Goal: Transaction & Acquisition: Purchase product/service

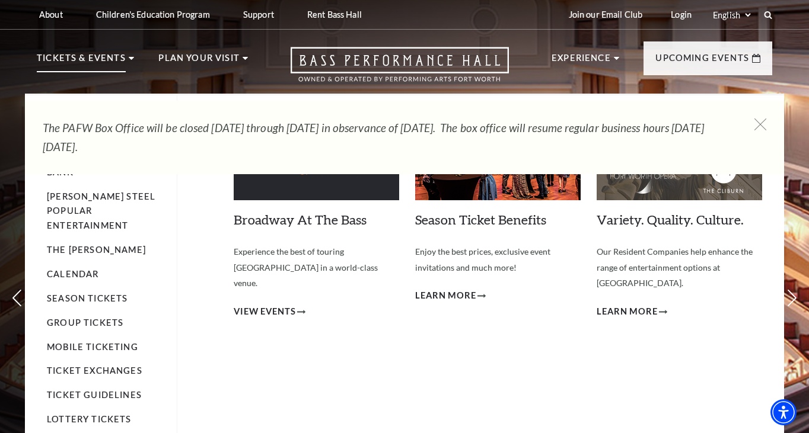
click at [90, 59] on p "Tickets & Events" at bounding box center [81, 61] width 89 height 21
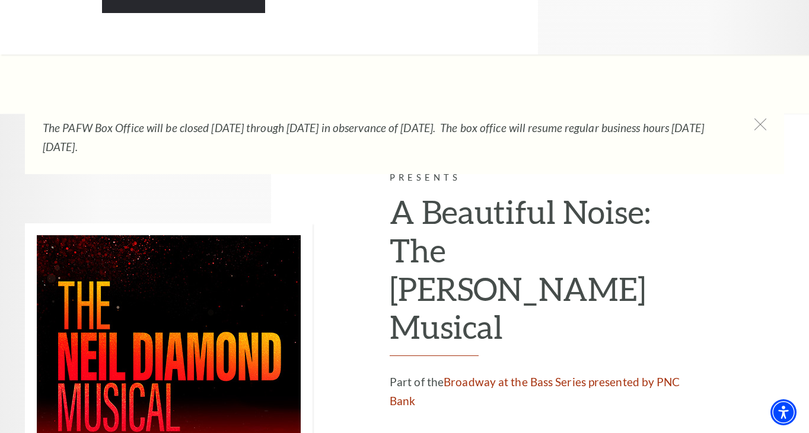
scroll to position [3008, 0]
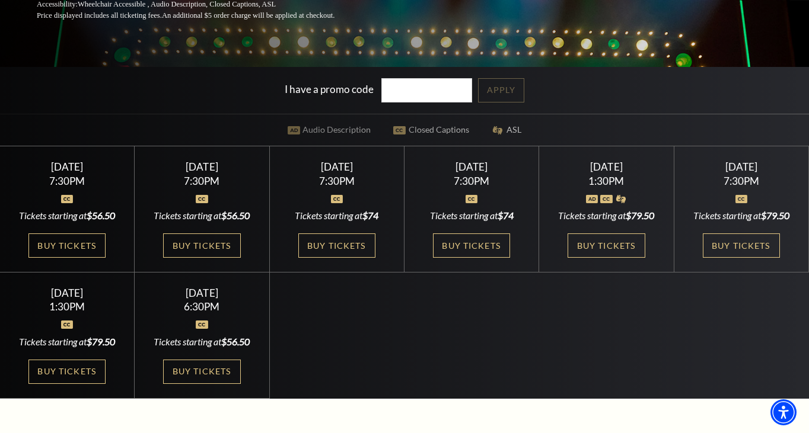
scroll to position [273, 0]
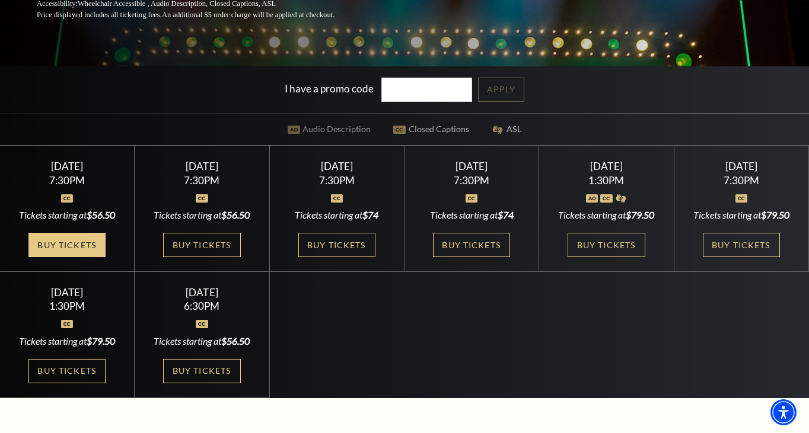
click at [72, 244] on link "Buy Tickets" at bounding box center [66, 245] width 77 height 24
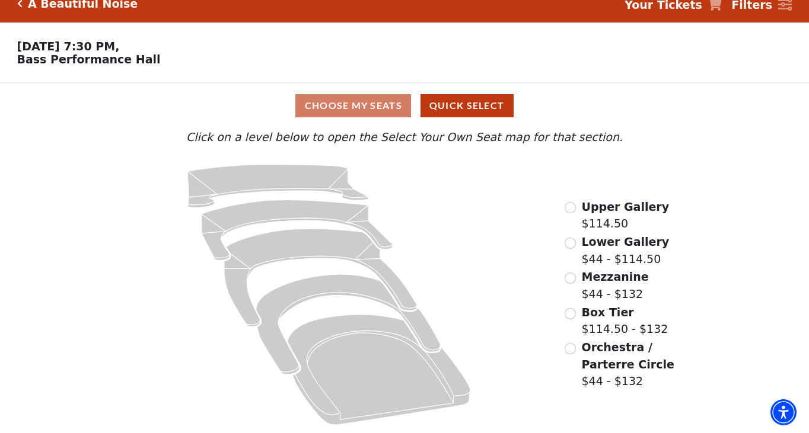
scroll to position [15, 0]
click at [569, 279] on input "Mezzanine$44 - $132\a" at bounding box center [569, 278] width 11 height 11
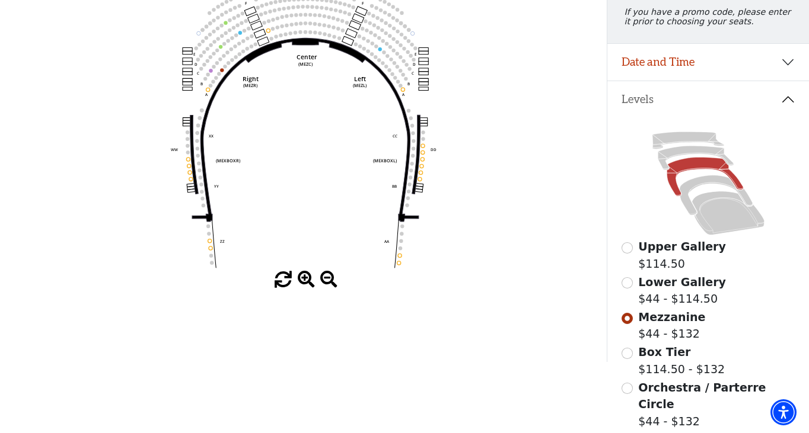
scroll to position [222, 0]
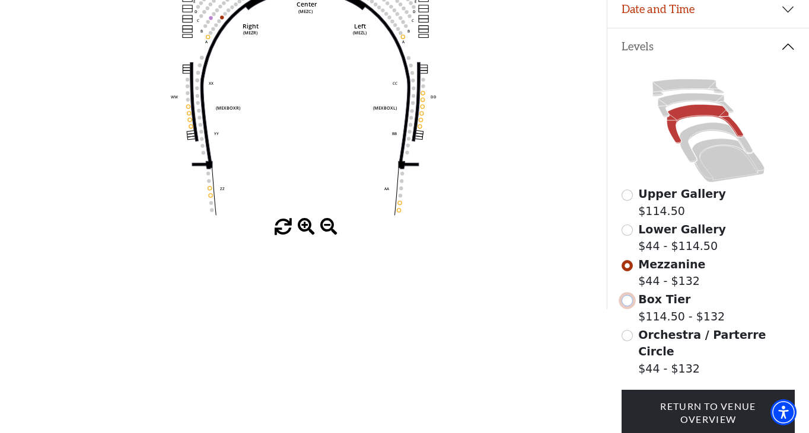
click at [628, 304] on input "Box Tier$114.50 - $132\a" at bounding box center [626, 300] width 11 height 11
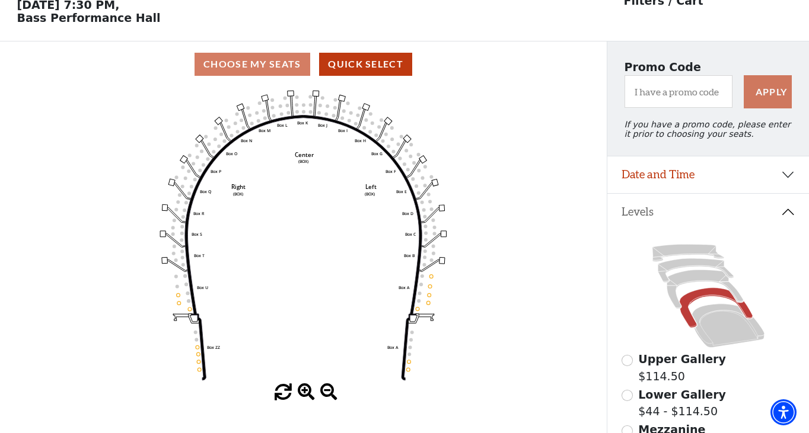
scroll to position [47, 0]
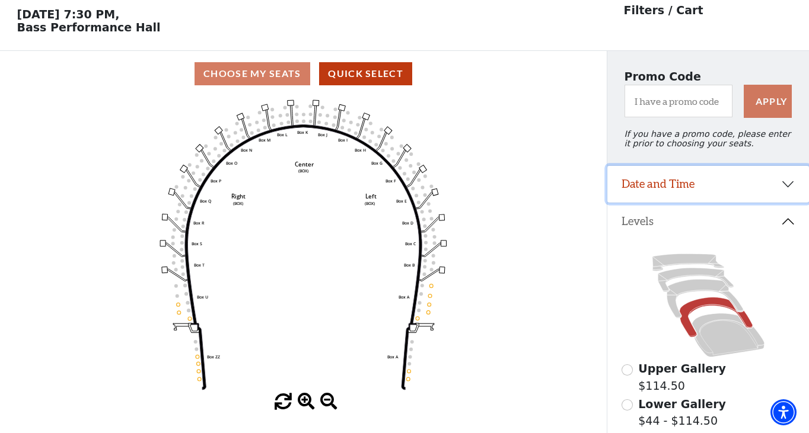
click at [789, 181] on button "Date and Time" at bounding box center [708, 184] width 202 height 37
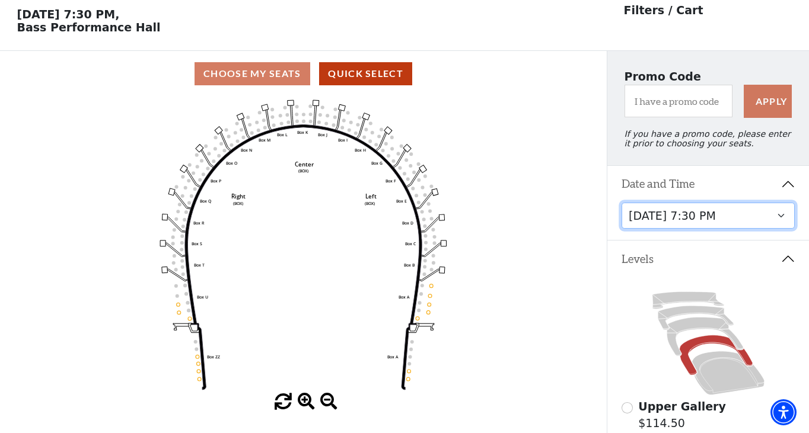
click at [779, 217] on select "Tuesday, October 28 at 7:30 PM Wednesday, October 29 at 7:30 PM Thursday, Octob…" at bounding box center [708, 216] width 174 height 27
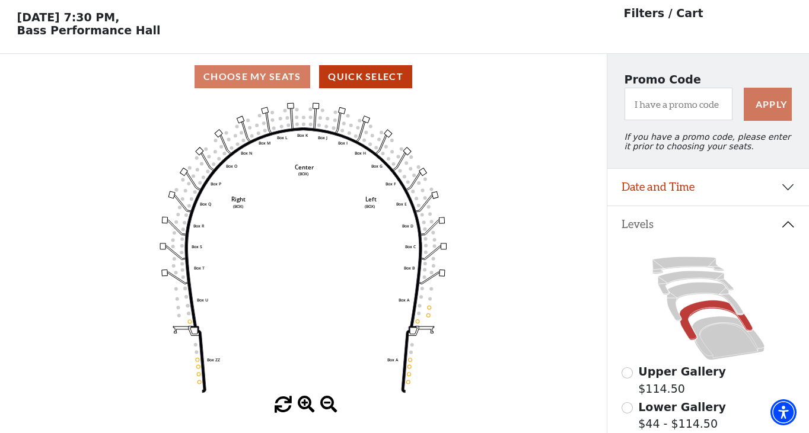
scroll to position [55, 0]
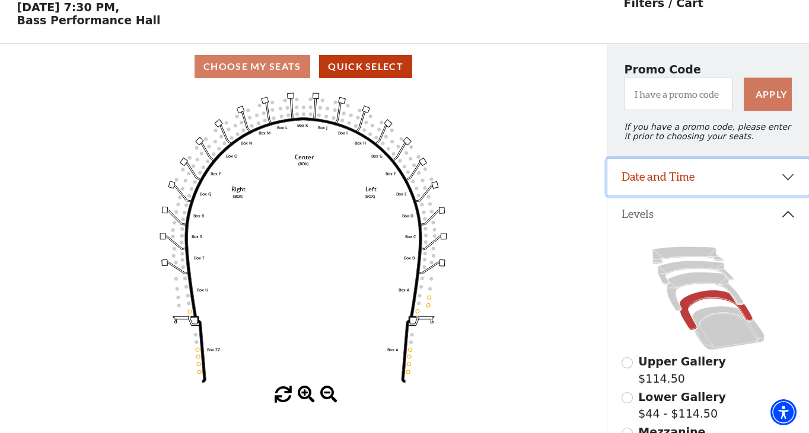
click at [787, 175] on button "Date and Time" at bounding box center [708, 177] width 202 height 37
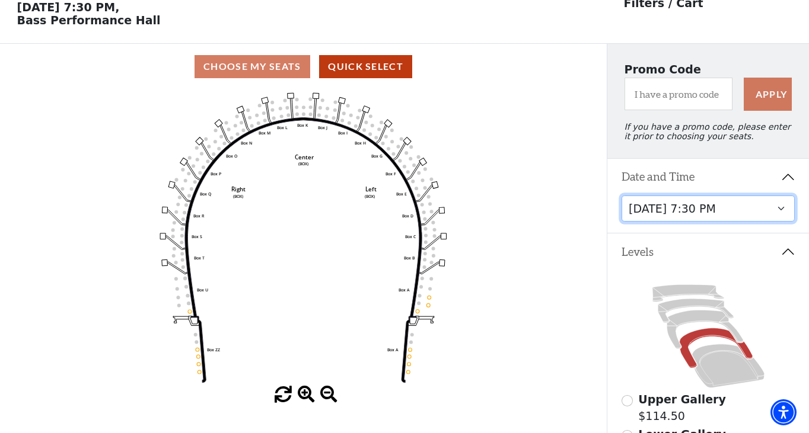
click at [784, 209] on select "Tuesday, October 28 at 7:30 PM Wednesday, October 29 at 7:30 PM Thursday, Octob…" at bounding box center [708, 209] width 174 height 27
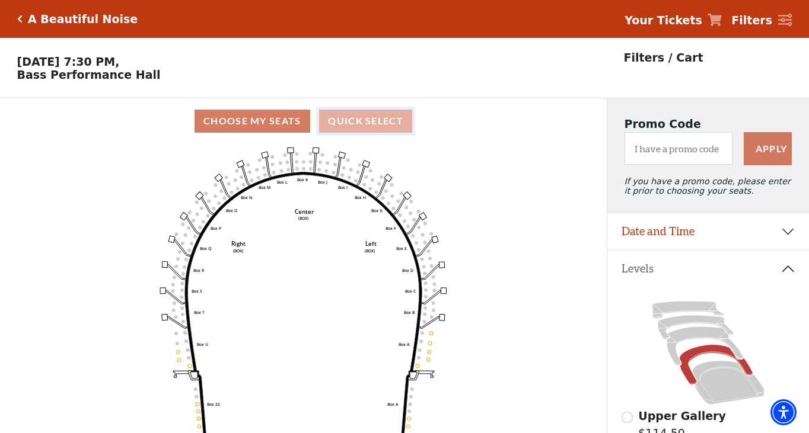
click at [352, 120] on button "Quick Select" at bounding box center [365, 121] width 93 height 23
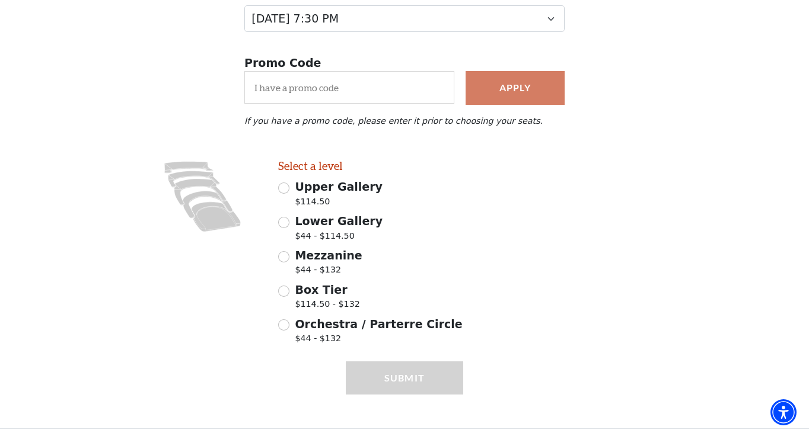
scroll to position [177, 0]
click at [286, 293] on input "Box Tier $114.50 - $132" at bounding box center [283, 291] width 11 height 11
radio input "true"
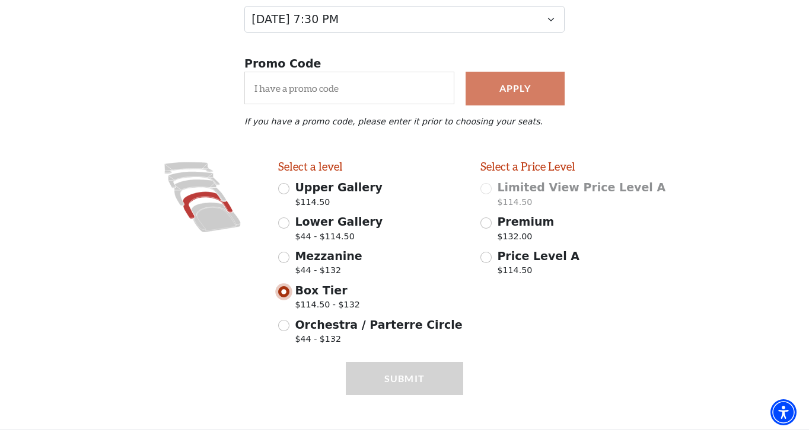
scroll to position [186, 0]
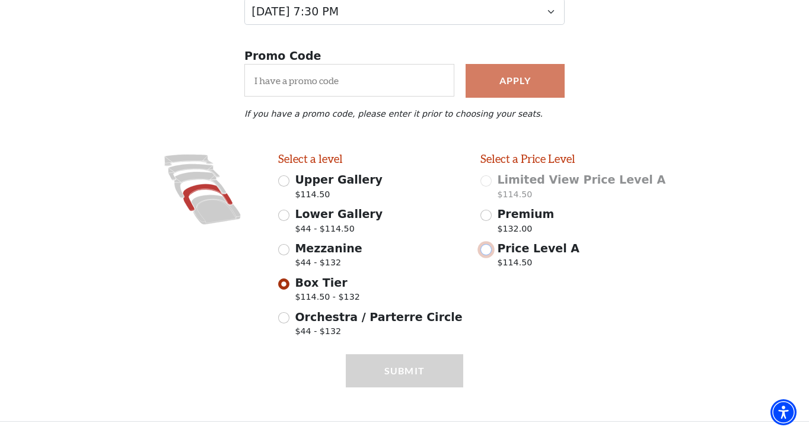
click at [489, 250] on input "Price Level A $114.50" at bounding box center [485, 249] width 11 height 11
radio input "true"
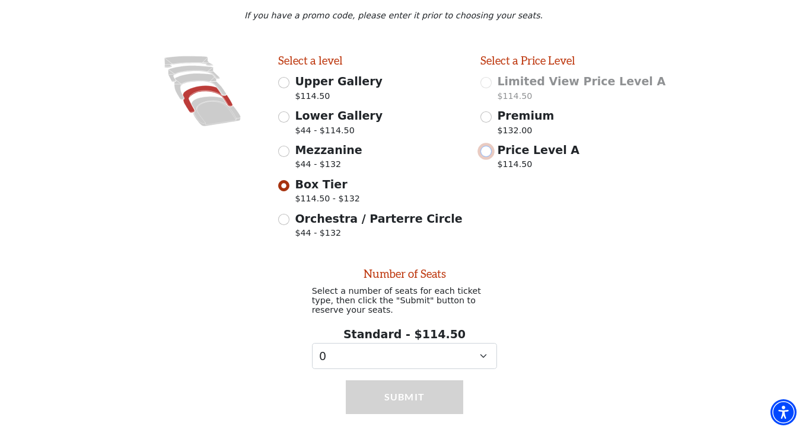
scroll to position [313, 0]
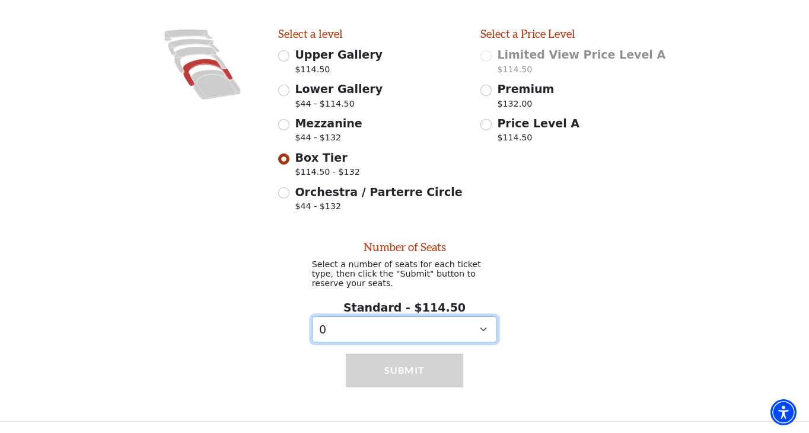
click at [481, 328] on select "0 1 2 3 4 5 6 7 8 9" at bounding box center [405, 330] width 186 height 27
select select "2"
click at [312, 317] on select "0 1 2 3 4 5 6 7 8 9" at bounding box center [405, 330] width 186 height 27
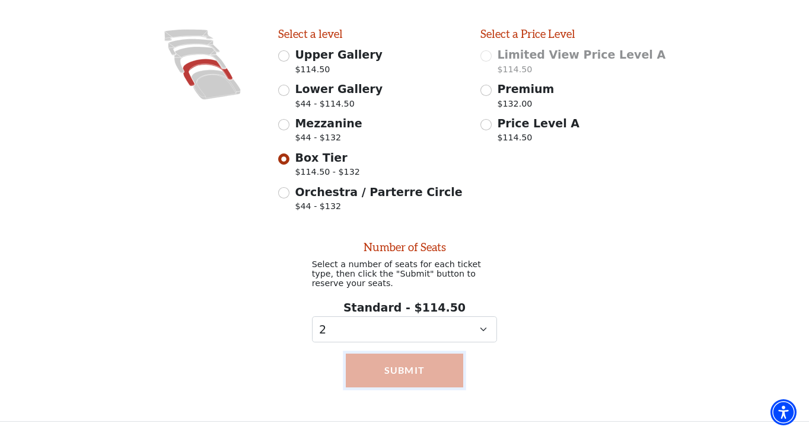
click at [431, 366] on button "Submit" at bounding box center [405, 370] width 118 height 33
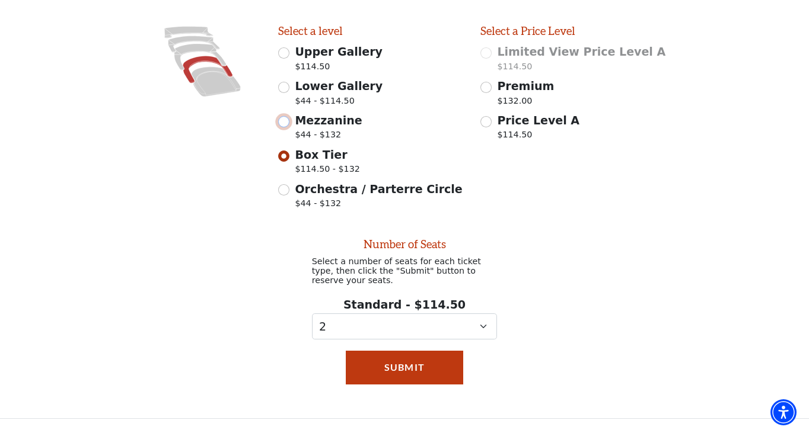
click at [284, 122] on input "Mezzanine $44 - $132" at bounding box center [283, 121] width 11 height 11
radio input "true"
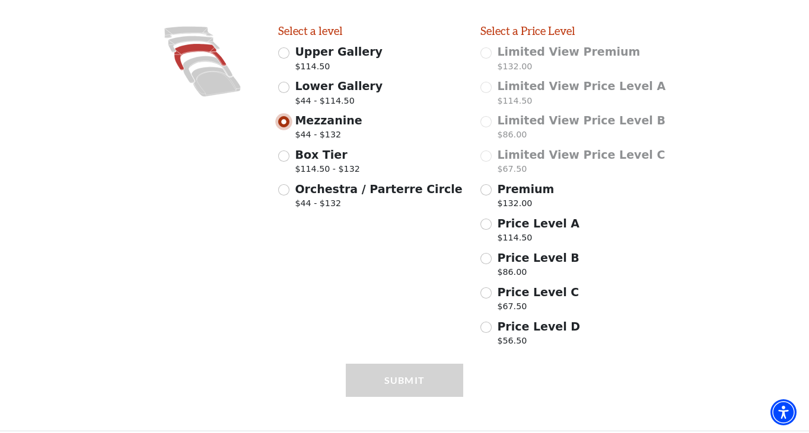
scroll to position [339, 0]
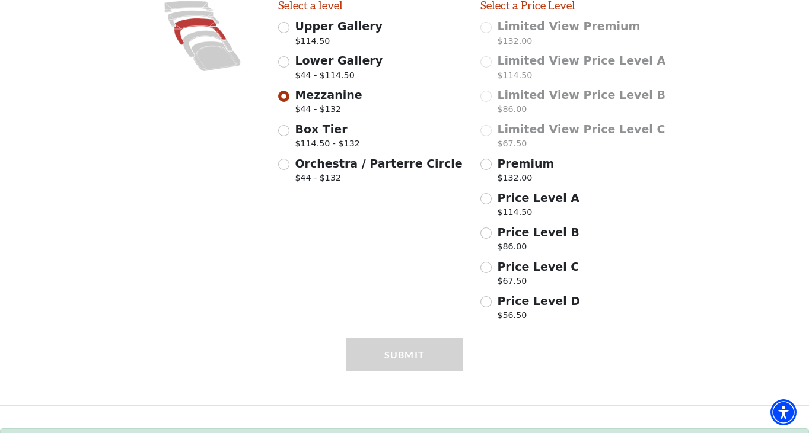
click at [291, 60] on div "Lower Gallery $44 - $114.50" at bounding box center [371, 68] width 186 height 33
click at [284, 97] on input "Mezzanine $44 - $132" at bounding box center [283, 96] width 11 height 11
click at [487, 235] on input "Price Level B $86.00" at bounding box center [485, 233] width 11 height 11
radio input "true"
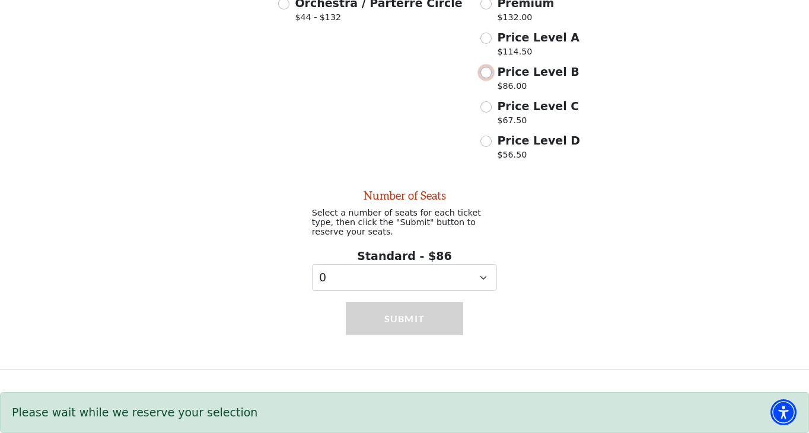
scroll to position [513, 0]
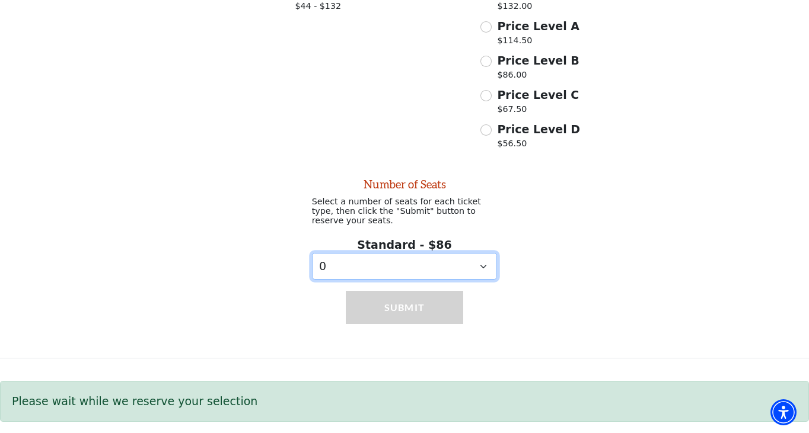
click at [484, 268] on select "0 1 2 3 4 5" at bounding box center [405, 266] width 186 height 27
select select "2"
click at [312, 253] on select "0 1 2 3 4 5" at bounding box center [405, 266] width 186 height 27
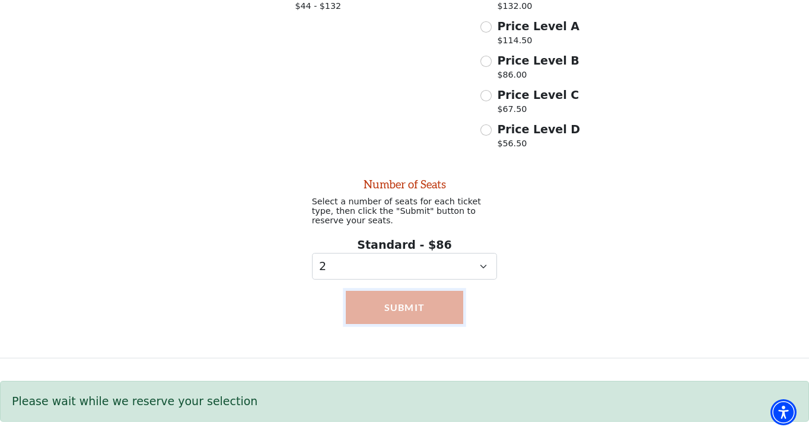
click at [393, 306] on button "Submit" at bounding box center [405, 307] width 118 height 33
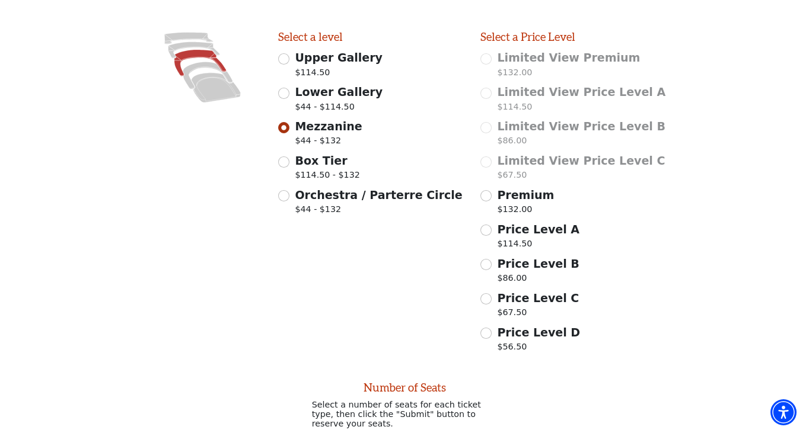
scroll to position [279, 0]
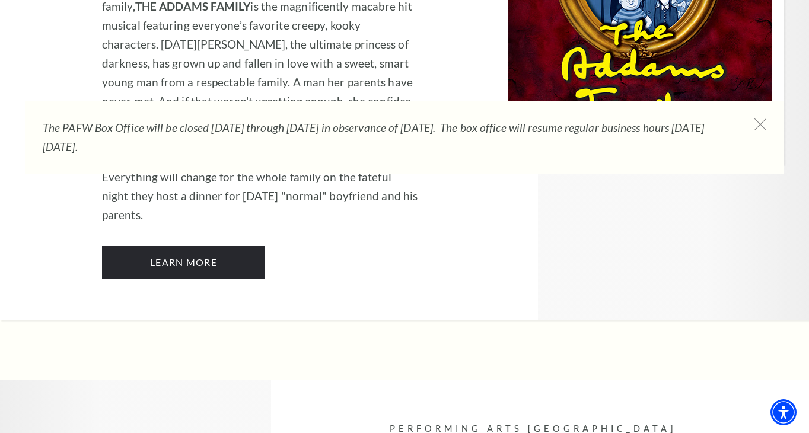
scroll to position [2918, 0]
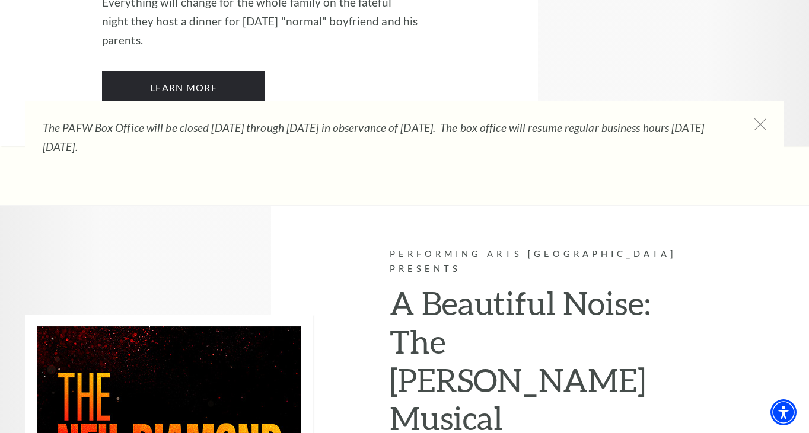
click at [441, 284] on h2 "A Beautiful Noise: The Neil Diamond Musical" at bounding box center [548, 366] width 317 height 164
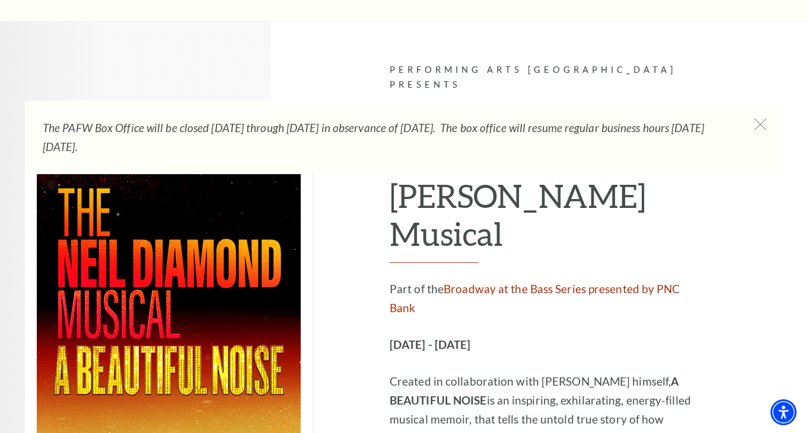
scroll to position [3114, 0]
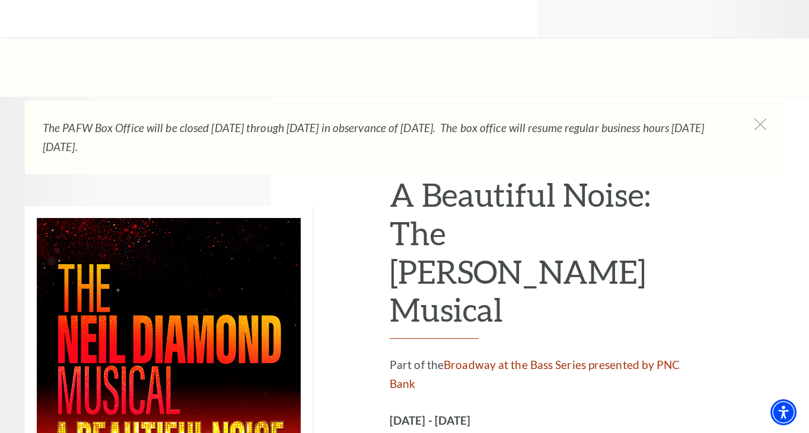
scroll to position [3067, 0]
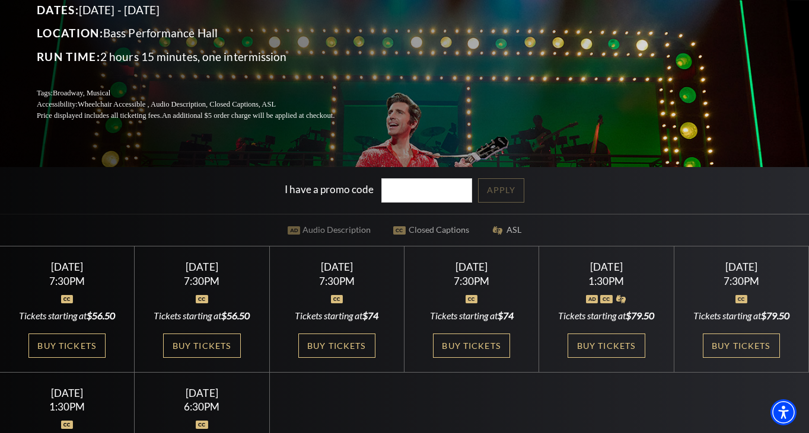
scroll to position [310, 0]
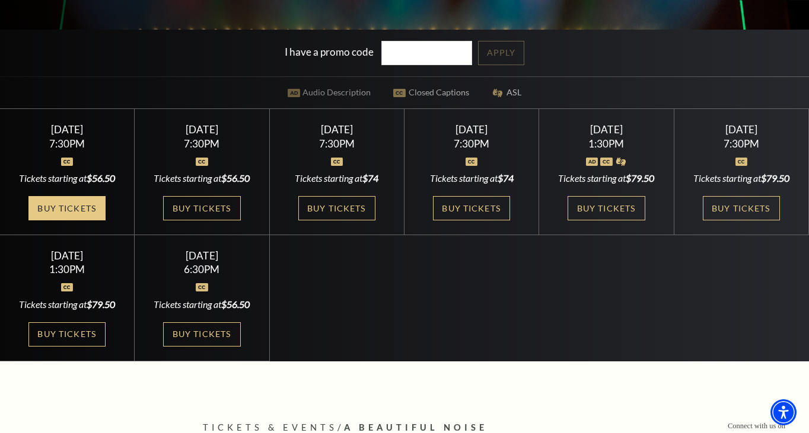
click at [94, 210] on link "Buy Tickets" at bounding box center [66, 208] width 77 height 24
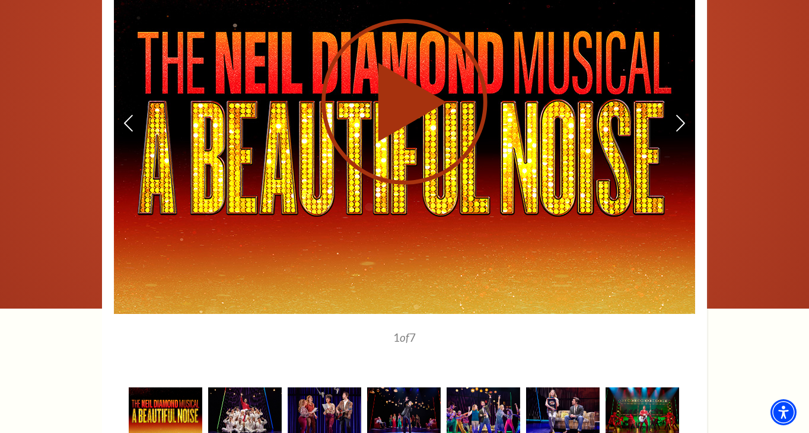
scroll to position [1891, 0]
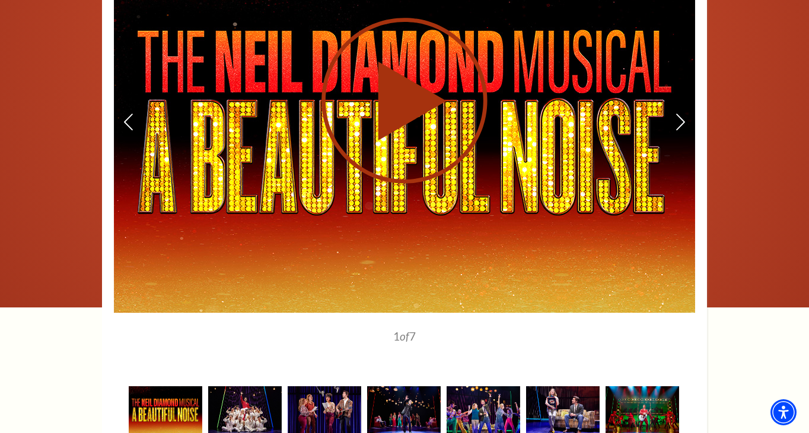
click at [402, 60] on use at bounding box center [404, 101] width 166 height 166
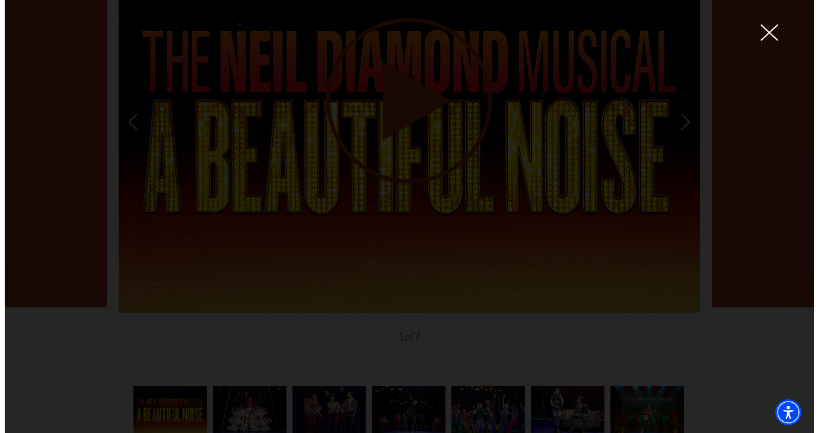
scroll to position [1878, 0]
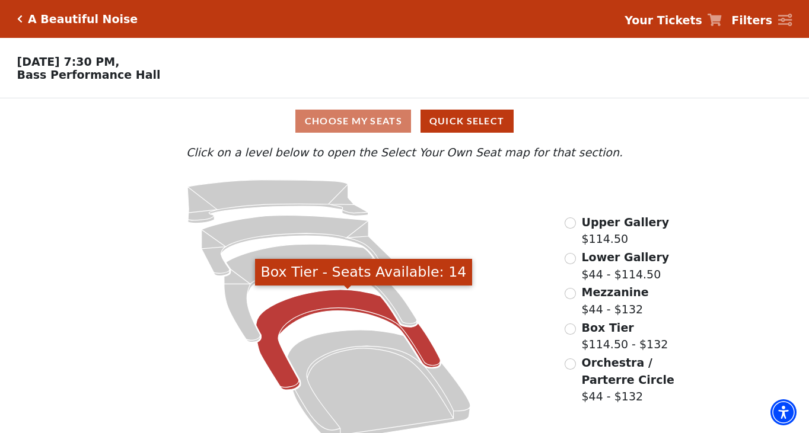
click at [336, 303] on icon "Box Tier - Seats Available: 14" at bounding box center [348, 340] width 184 height 100
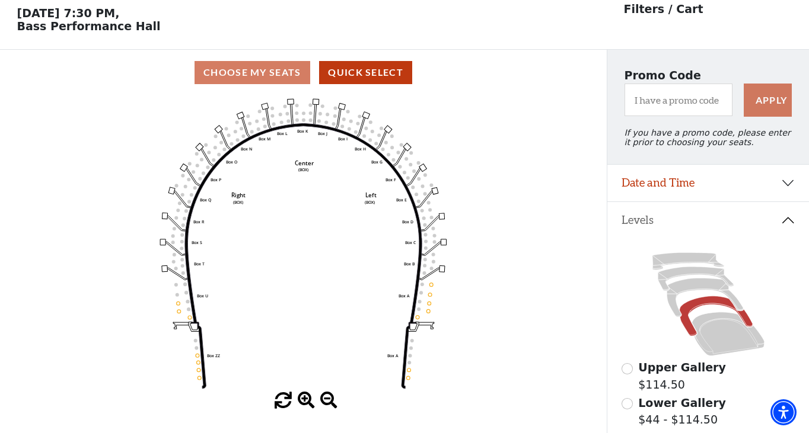
scroll to position [55, 0]
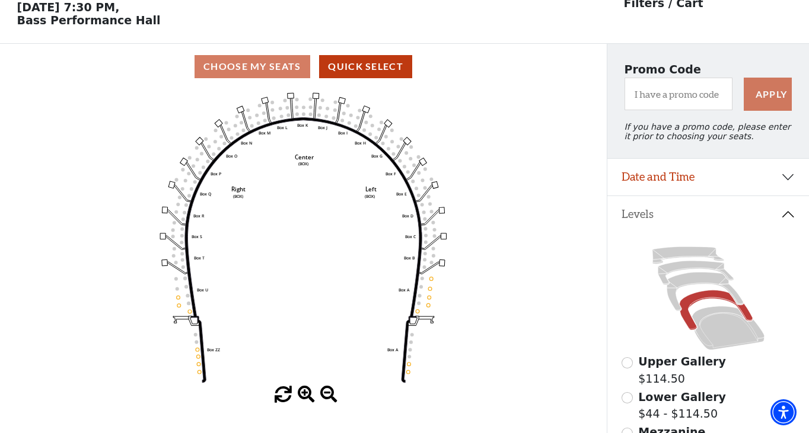
click at [427, 256] on icon "Left (BOX) Right (BOX) Center (BOX) Box ZZ Box U Box T Box S Box R Box Q Box P …" at bounding box center [303, 238] width 546 height 297
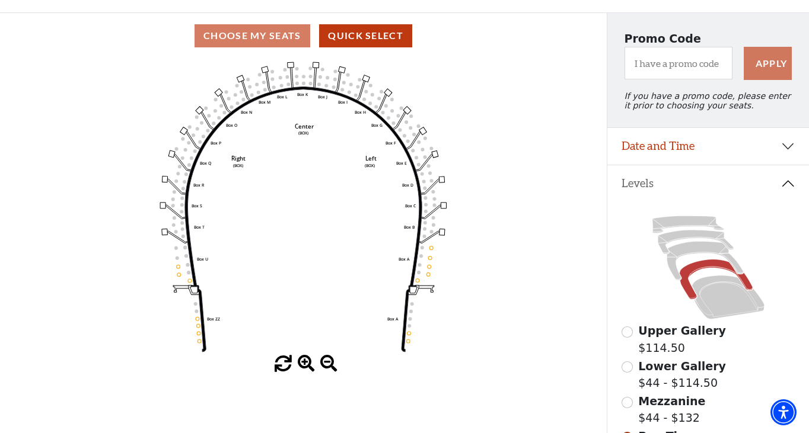
scroll to position [86, 0]
click at [303, 363] on span at bounding box center [306, 363] width 17 height 17
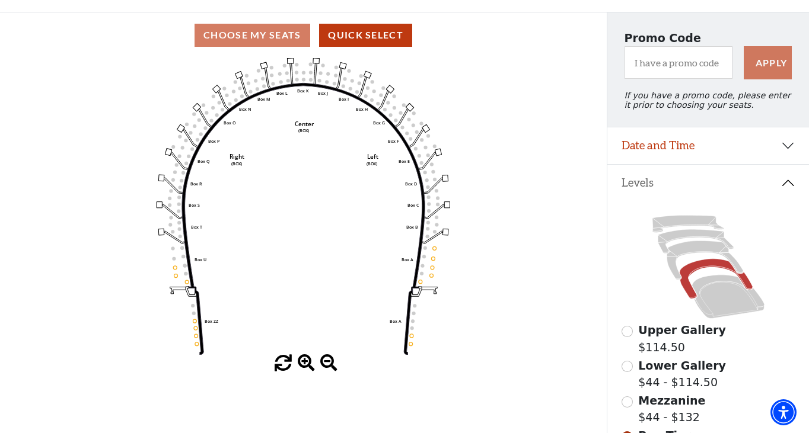
click at [303, 363] on span at bounding box center [306, 363] width 17 height 17
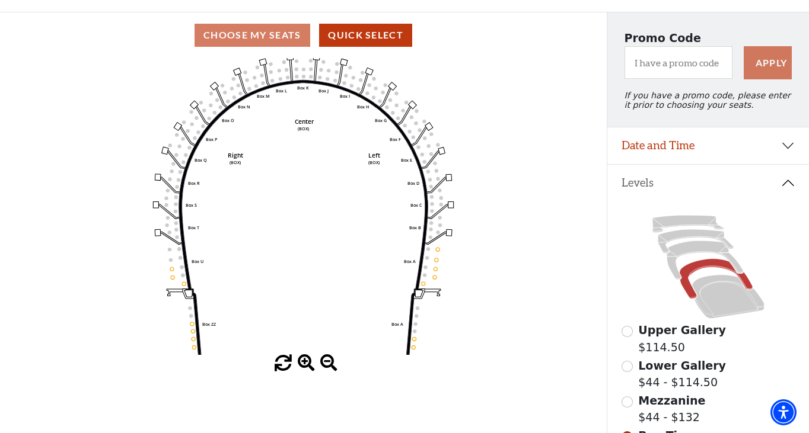
click at [303, 363] on span at bounding box center [306, 363] width 17 height 17
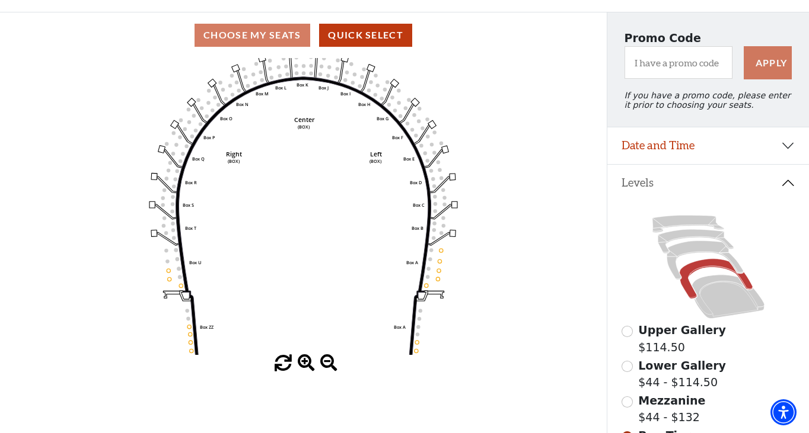
click at [303, 363] on span at bounding box center [306, 363] width 17 height 17
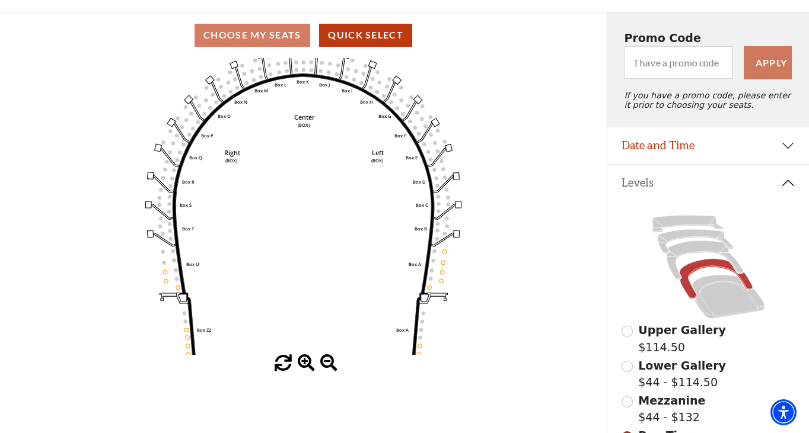
click at [303, 363] on span at bounding box center [306, 363] width 17 height 17
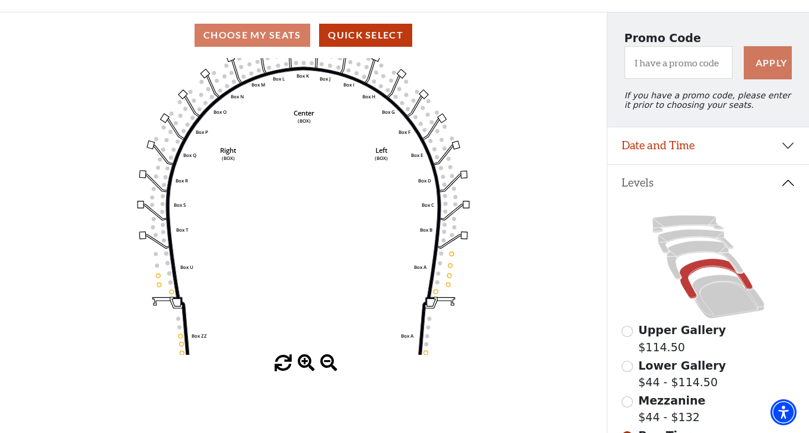
click at [303, 363] on span at bounding box center [306, 363] width 17 height 17
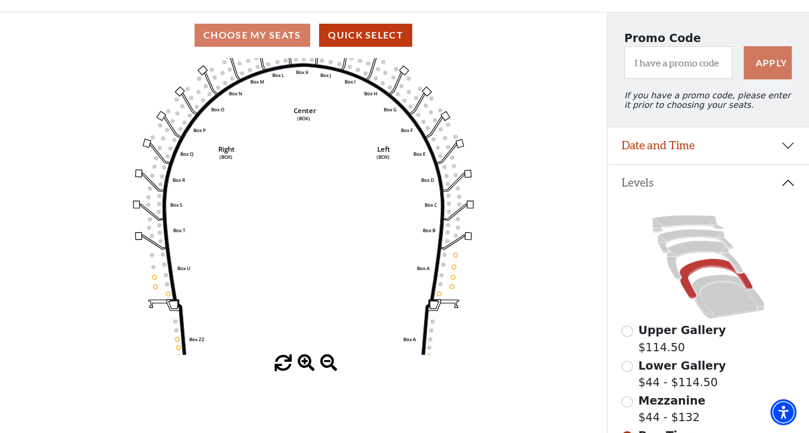
click at [303, 363] on span at bounding box center [306, 363] width 17 height 17
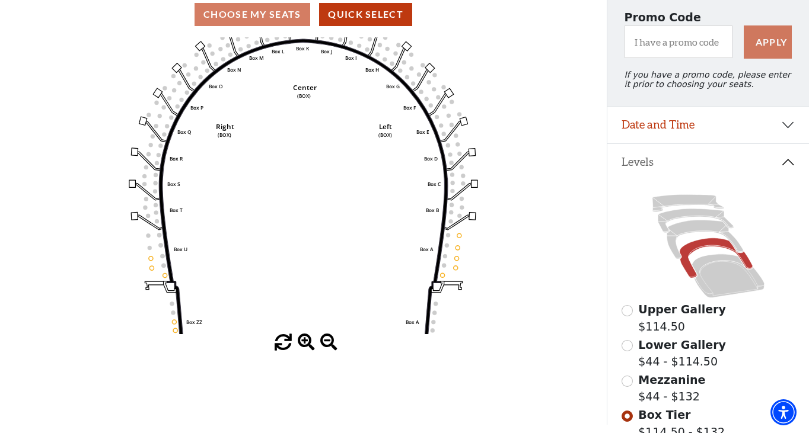
scroll to position [135, 0]
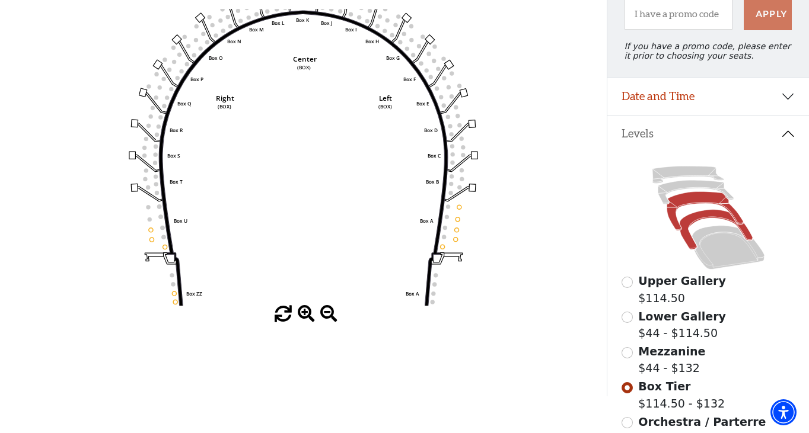
click at [679, 202] on icon at bounding box center [704, 211] width 76 height 39
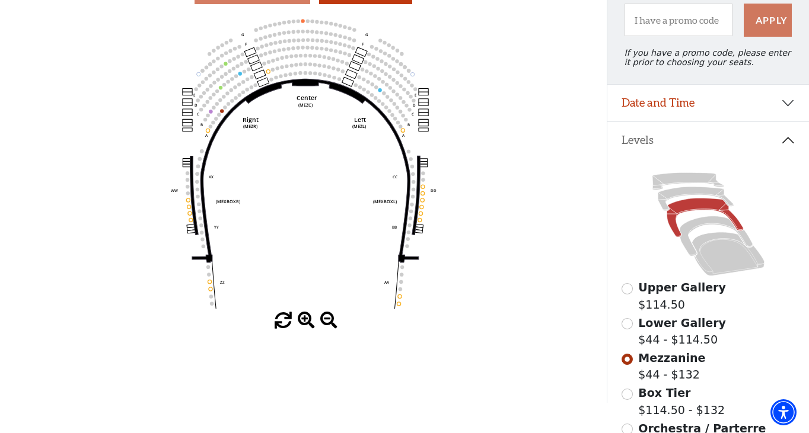
scroll to position [171, 0]
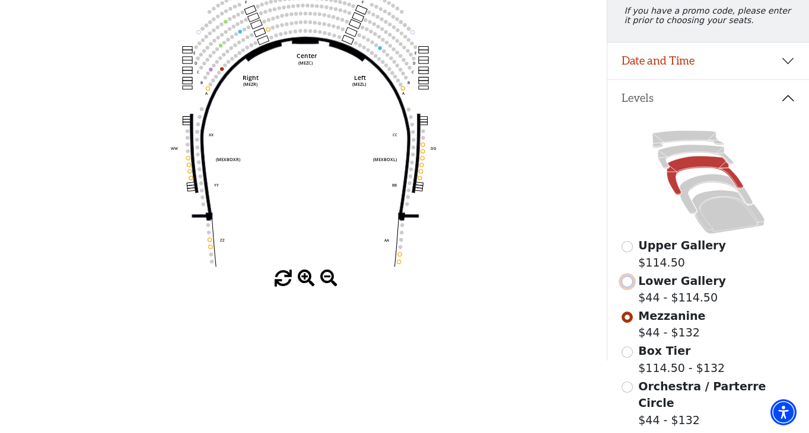
click at [628, 282] on input "Lower Gallery$44 - $114.50\a" at bounding box center [626, 281] width 11 height 11
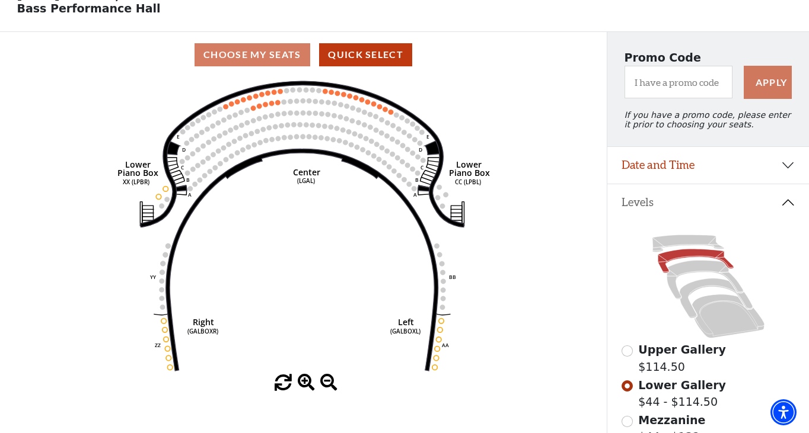
scroll to position [101, 0]
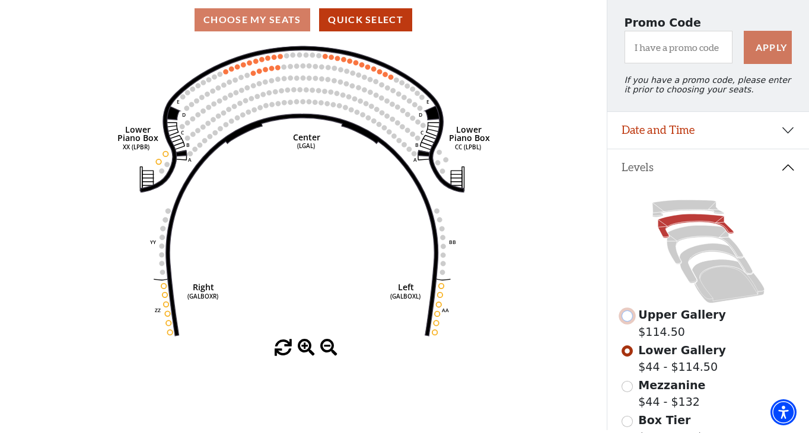
click at [630, 317] on input "Upper Gallery$114.50\a" at bounding box center [626, 316] width 11 height 11
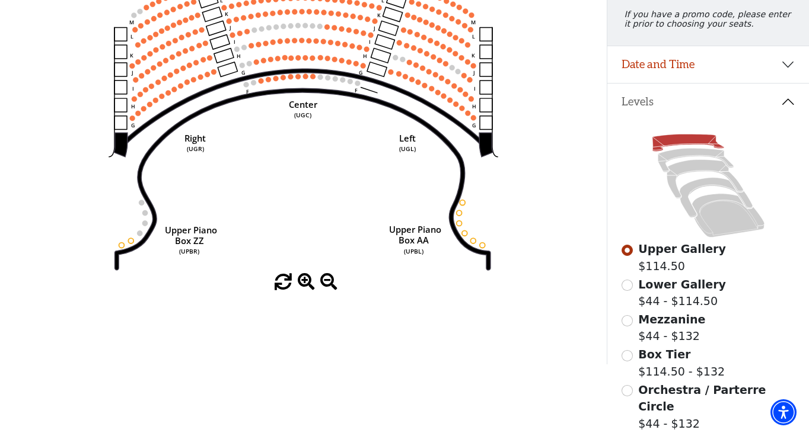
scroll to position [177, 0]
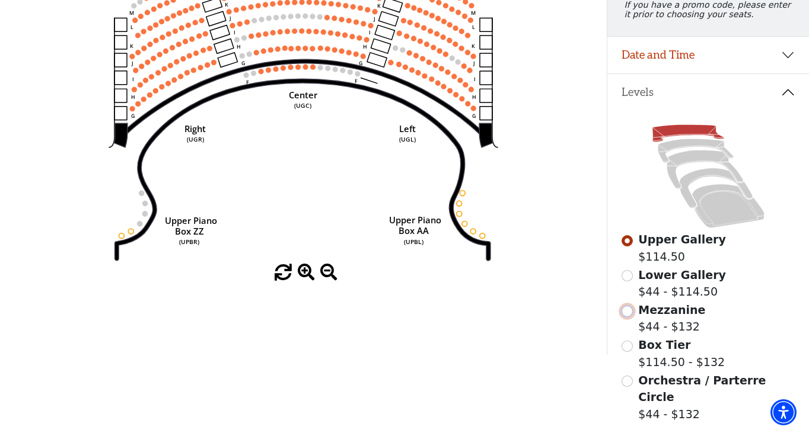
click at [628, 315] on input "Mezzanine$44 - $132\a" at bounding box center [626, 311] width 11 height 11
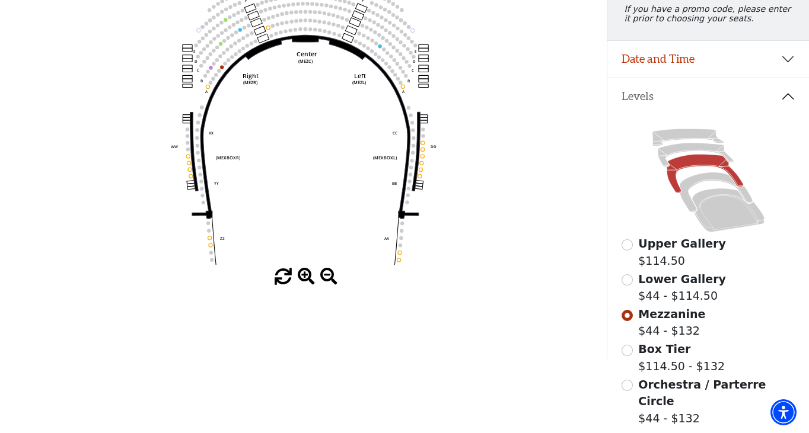
scroll to position [0, 0]
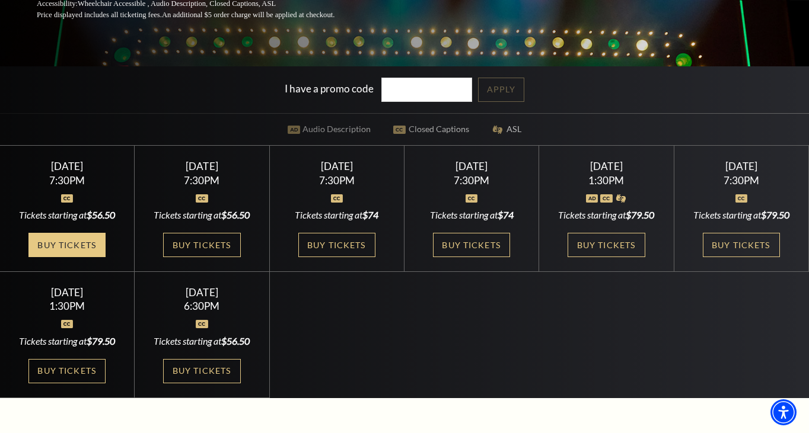
click at [73, 241] on link "Buy Tickets" at bounding box center [66, 245] width 77 height 24
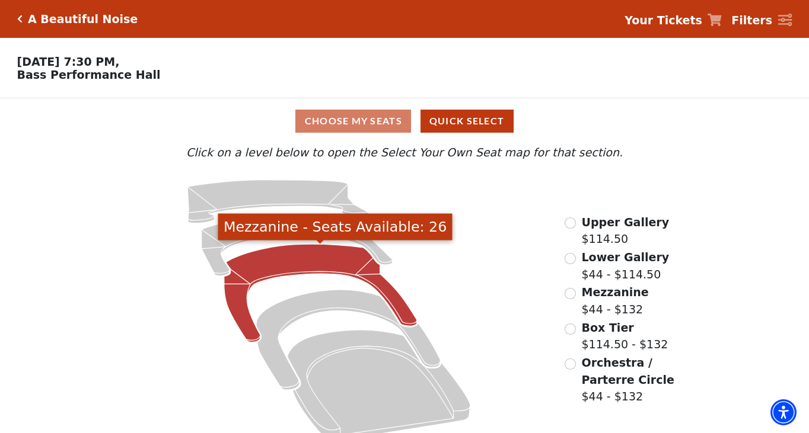
click at [296, 254] on icon "Mezzanine - Seats Available: 26" at bounding box center [320, 293] width 193 height 98
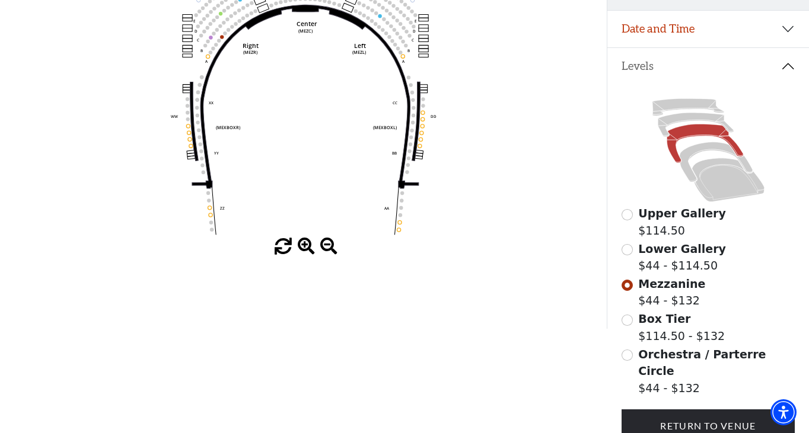
scroll to position [253, 0]
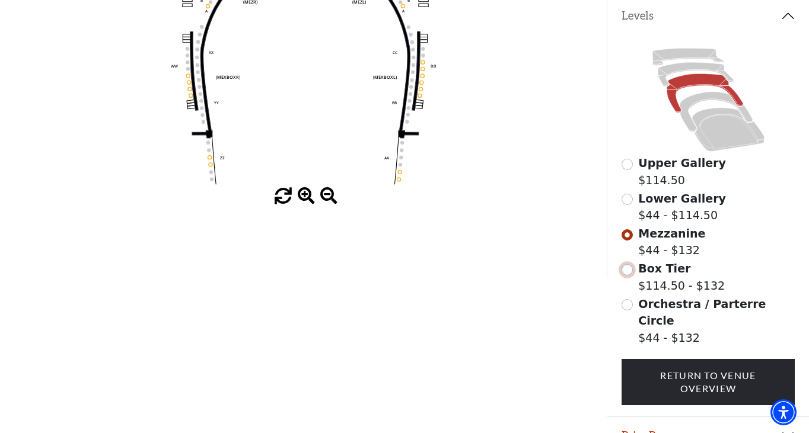
click at [628, 271] on input "Box Tier$114.50 - $132\a" at bounding box center [626, 269] width 11 height 11
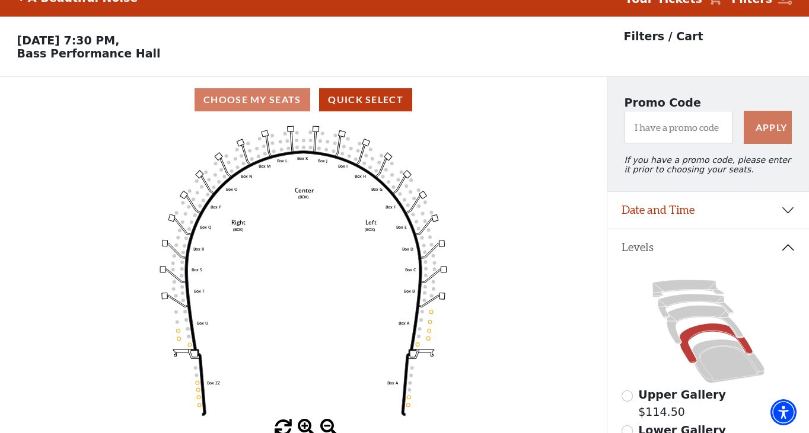
scroll to position [0, 0]
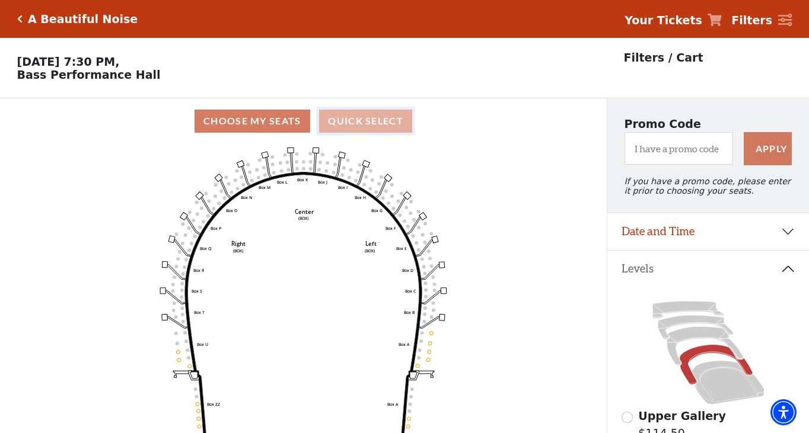
click at [368, 123] on button "Quick Select" at bounding box center [365, 121] width 93 height 23
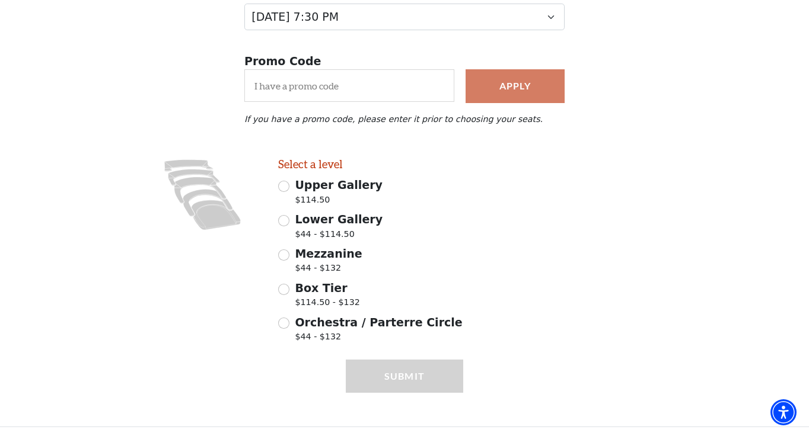
scroll to position [186, 0]
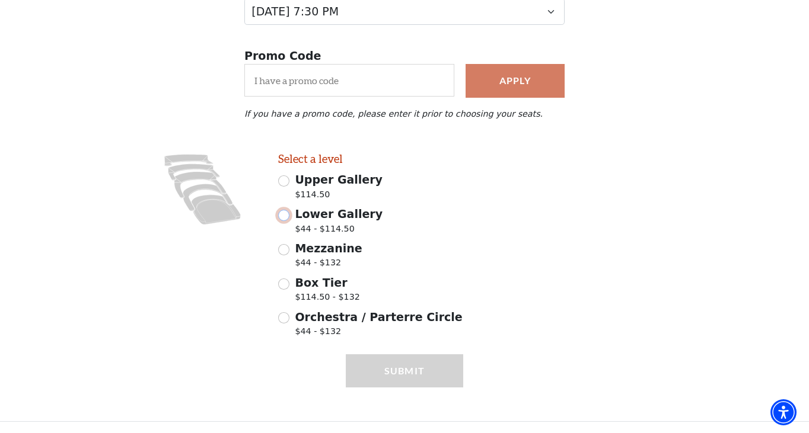
click at [287, 215] on input "Lower Gallery $44 - $114.50" at bounding box center [283, 215] width 11 height 11
radio input "true"
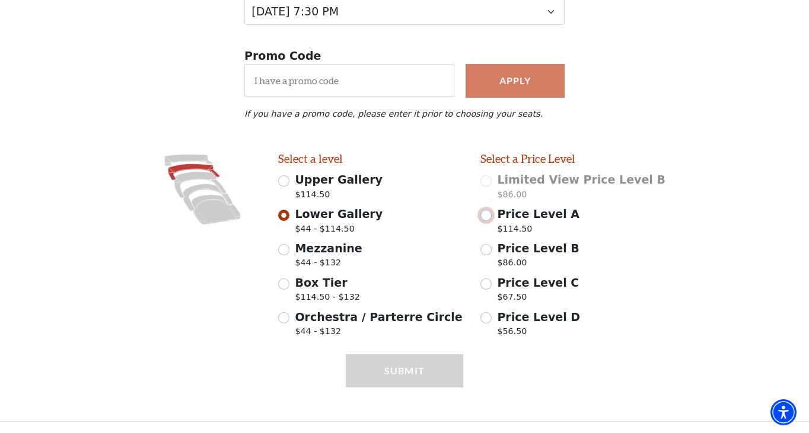
click at [485, 213] on input "Price Level A $114.50" at bounding box center [485, 215] width 11 height 11
radio input "true"
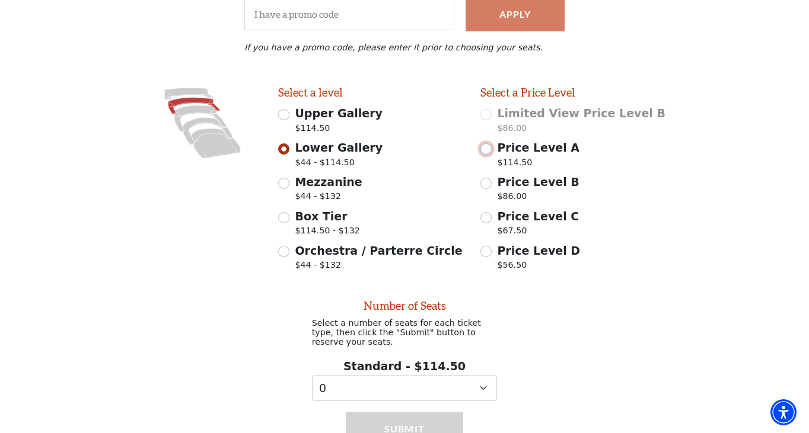
scroll to position [313, 0]
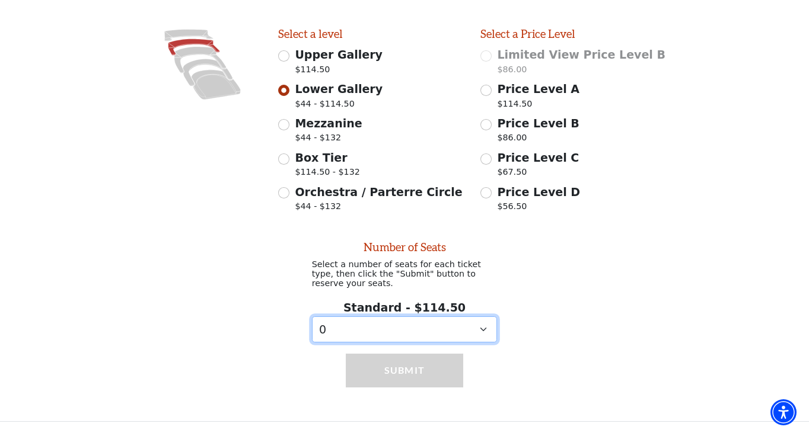
click at [485, 328] on select "0 1 2 3 4 5 6 7 8 9" at bounding box center [405, 330] width 186 height 27
select select "2"
click at [312, 317] on select "0 1 2 3 4 5 6 7 8 9" at bounding box center [405, 330] width 186 height 27
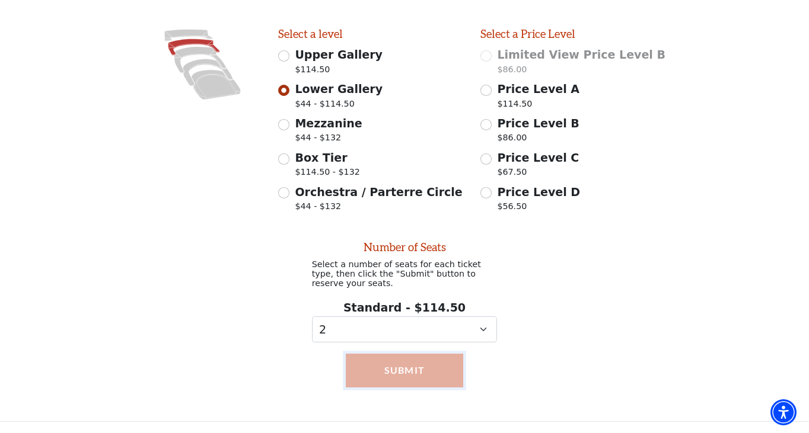
click at [435, 369] on button "Submit" at bounding box center [405, 370] width 118 height 33
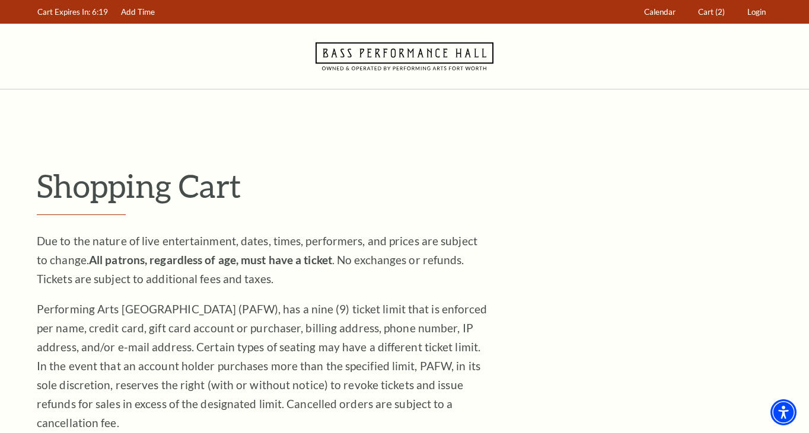
click at [513, 199] on p "Shopping Cart" at bounding box center [404, 186] width 735 height 39
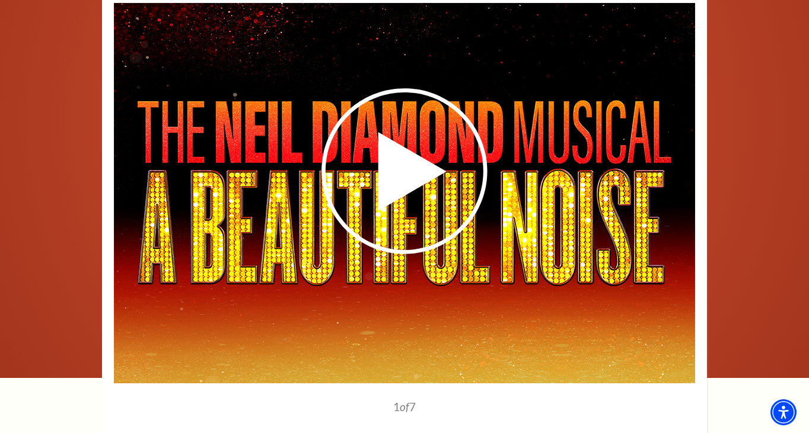
scroll to position [1832, 0]
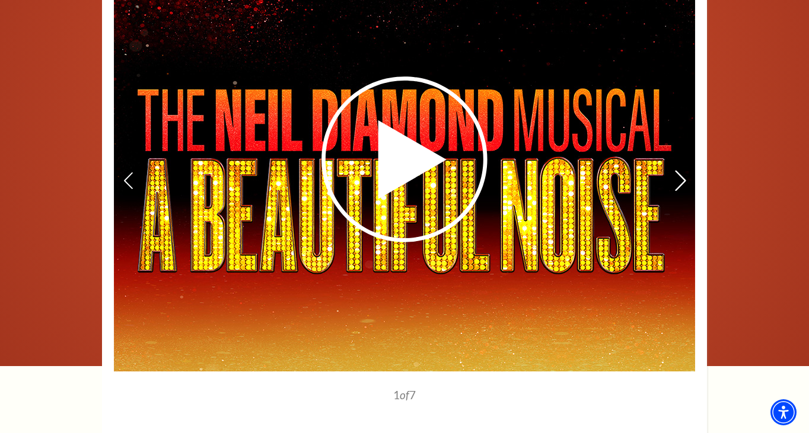
click at [676, 170] on icon at bounding box center [680, 180] width 12 height 21
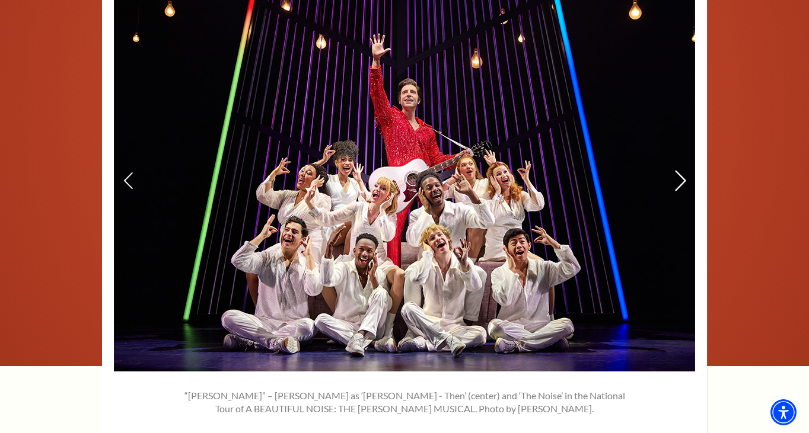
click at [676, 170] on icon at bounding box center [680, 180] width 12 height 21
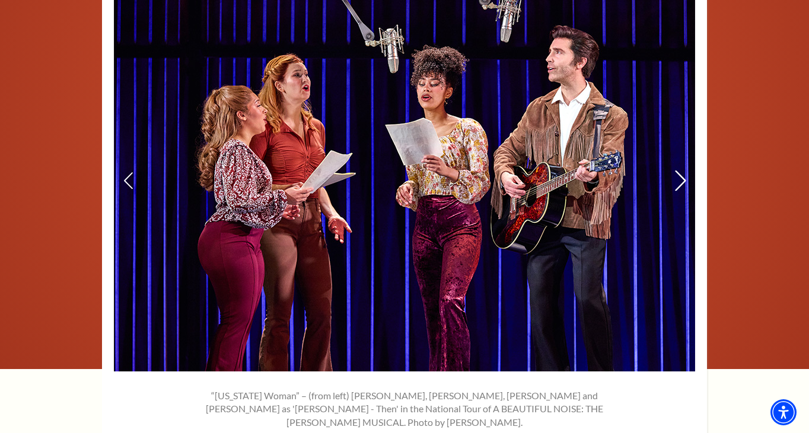
click at [676, 170] on icon at bounding box center [680, 180] width 12 height 21
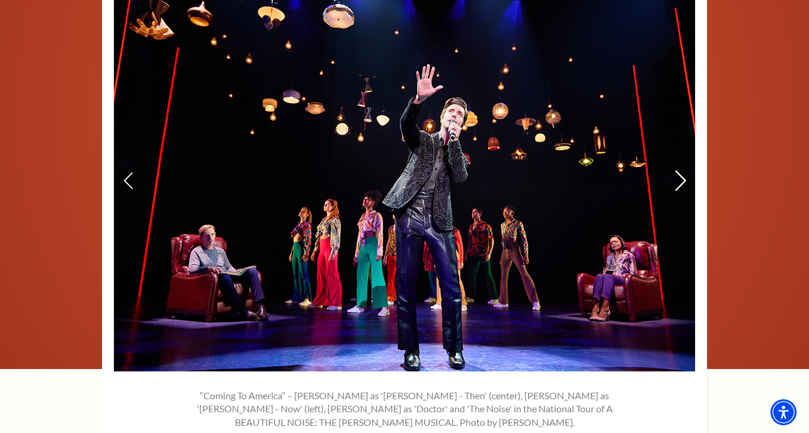
click at [676, 170] on icon at bounding box center [680, 180] width 12 height 21
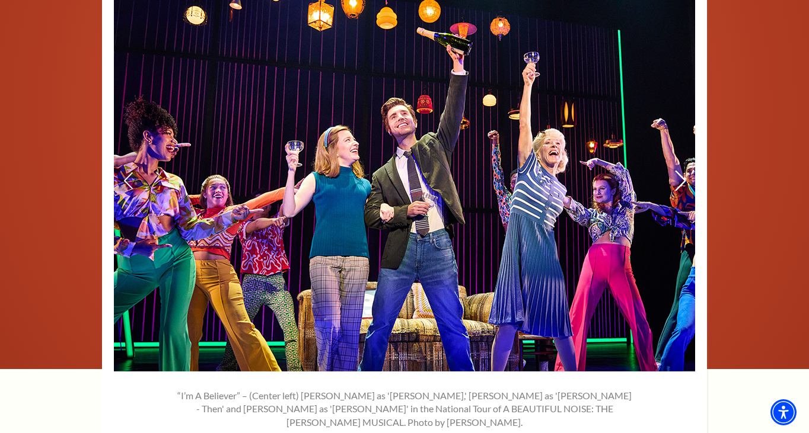
click at [676, 170] on icon at bounding box center [680, 180] width 12 height 21
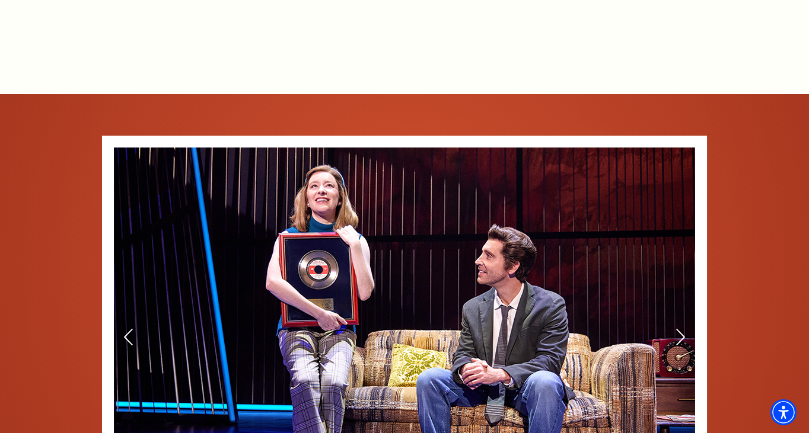
scroll to position [1648, 0]
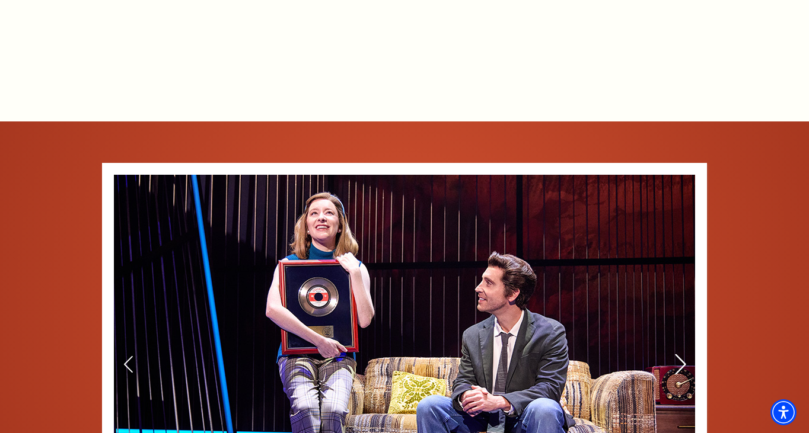
click at [679, 354] on icon at bounding box center [680, 364] width 12 height 21
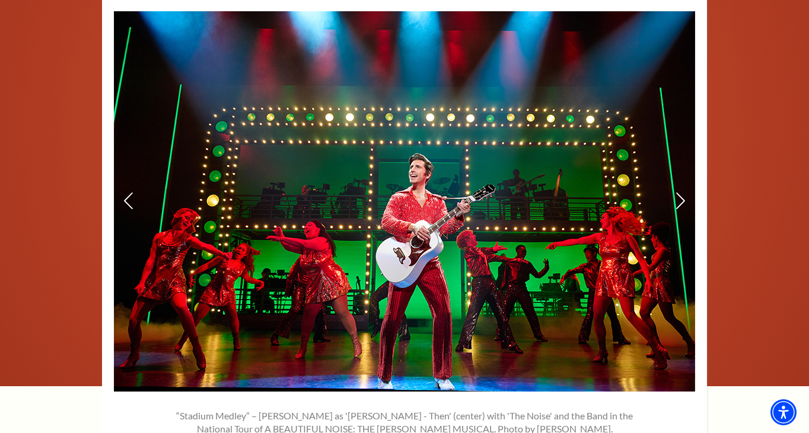
scroll to position [1812, 0]
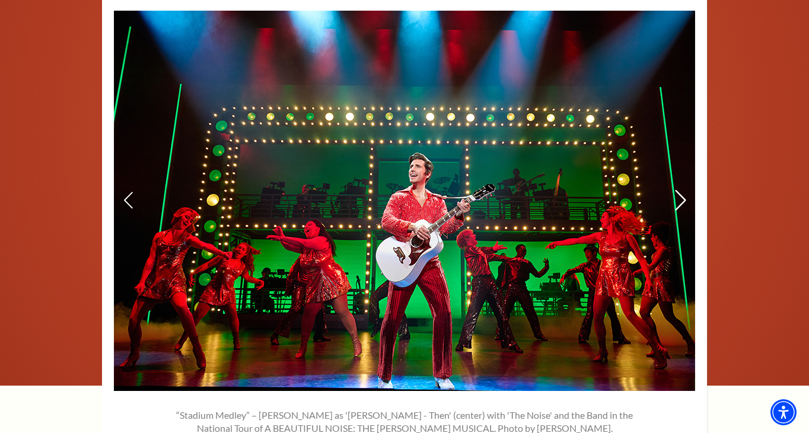
click at [681, 190] on icon at bounding box center [680, 200] width 12 height 21
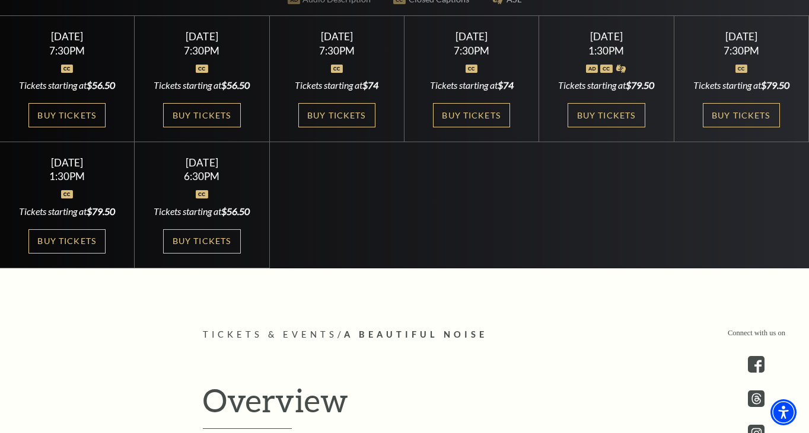
scroll to position [0, 0]
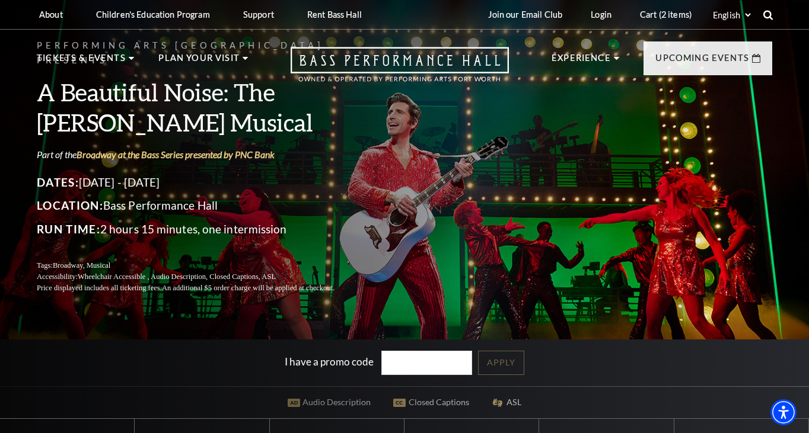
click at [767, 14] on icon at bounding box center [767, 14] width 11 height 11
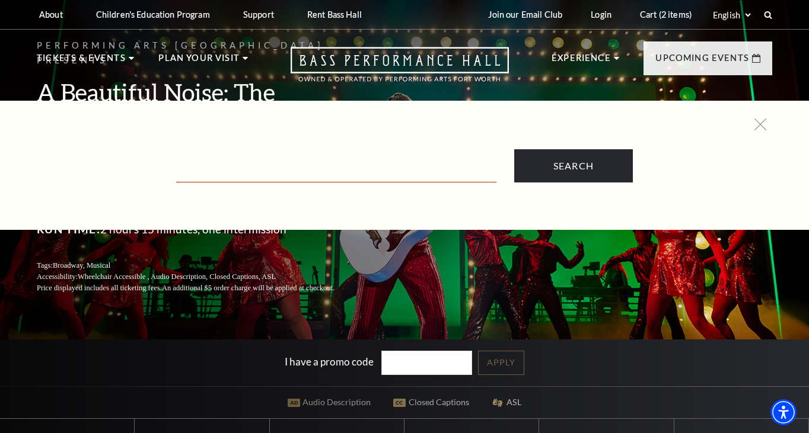
click at [321, 168] on input "Text field" at bounding box center [336, 170] width 320 height 24
type input "map of seating"
click at [514, 149] on input "Search" at bounding box center [573, 165] width 119 height 33
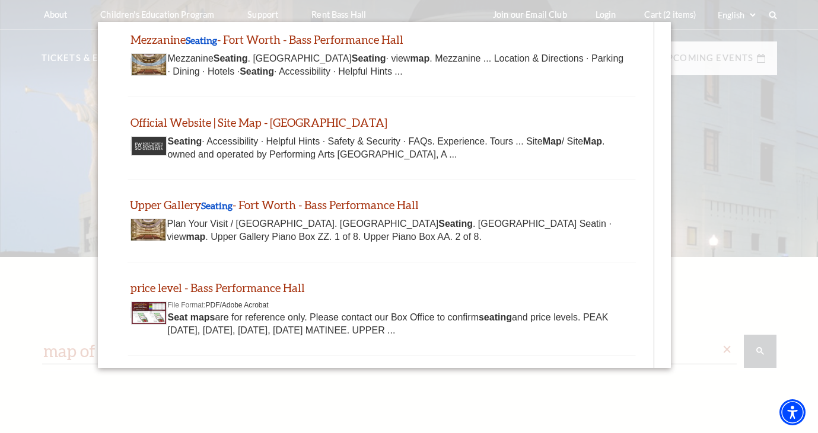
scroll to position [430, 0]
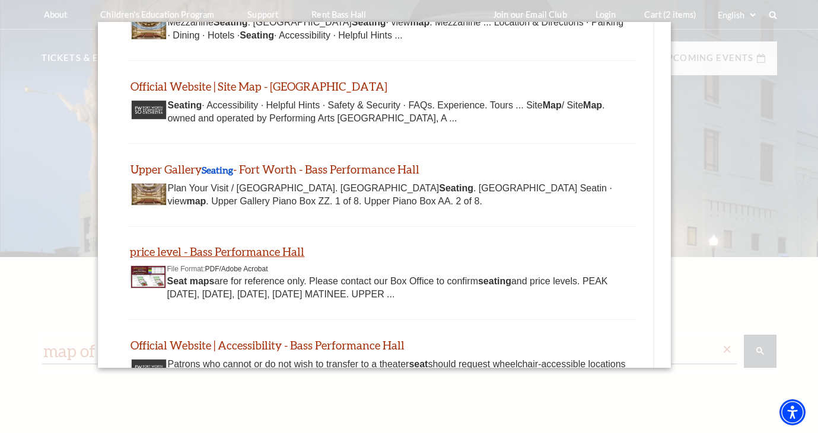
click at [224, 254] on link "price level - Bass Performance Hall" at bounding box center [217, 252] width 174 height 14
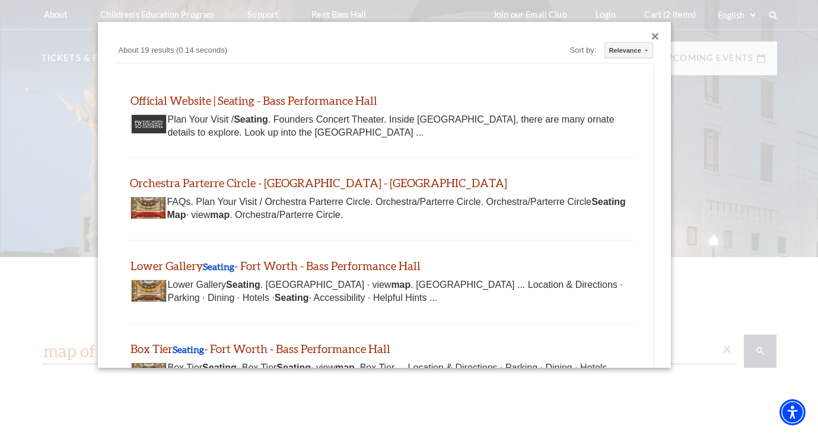
scroll to position [0, 0]
click at [306, 100] on link "Official Website | Seating - Bass Performance Hall" at bounding box center [253, 101] width 247 height 14
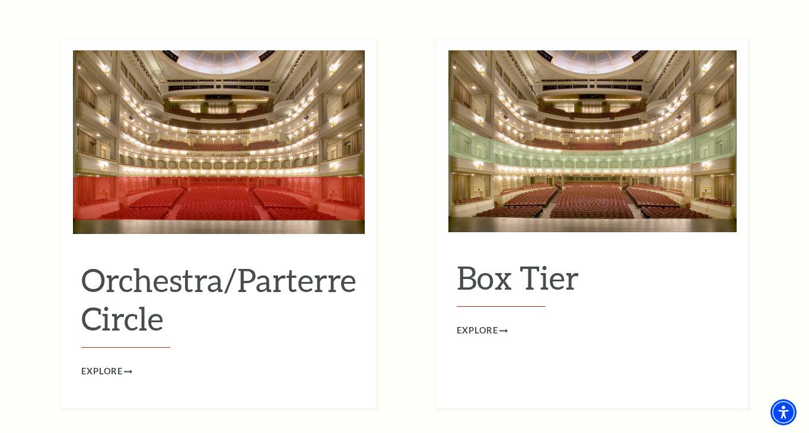
scroll to position [1069, 0]
click at [102, 365] on span "Explore" at bounding box center [102, 372] width 42 height 15
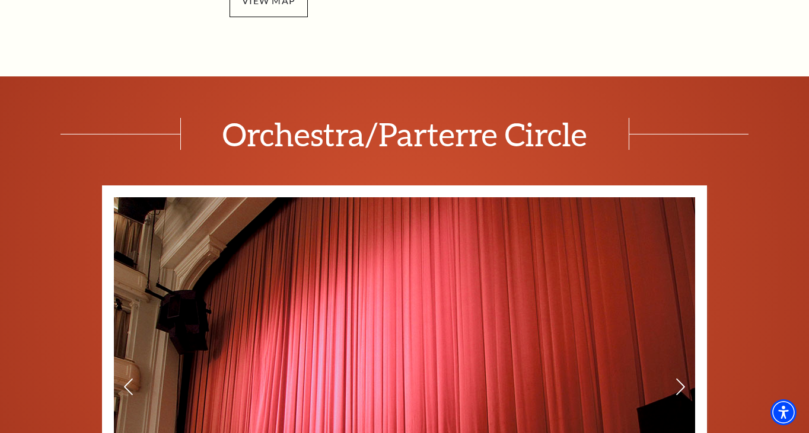
scroll to position [391, 0]
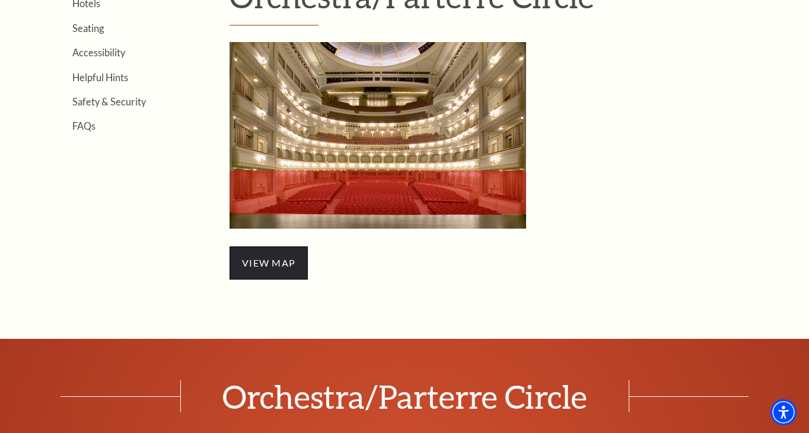
click at [258, 259] on span "view map" at bounding box center [268, 263] width 78 height 33
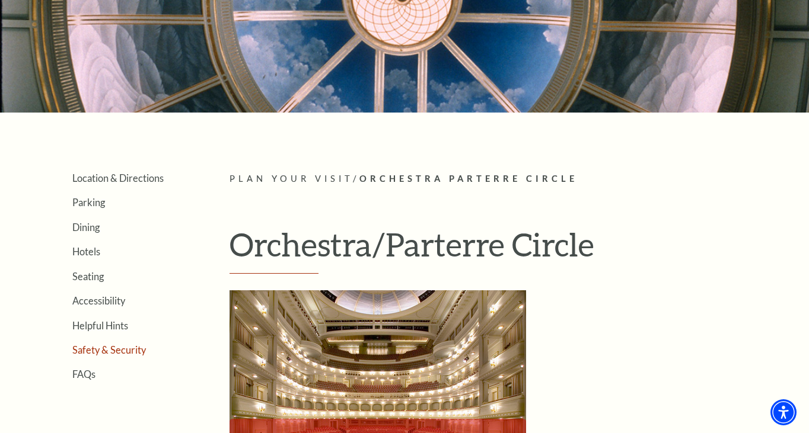
scroll to position [0, 0]
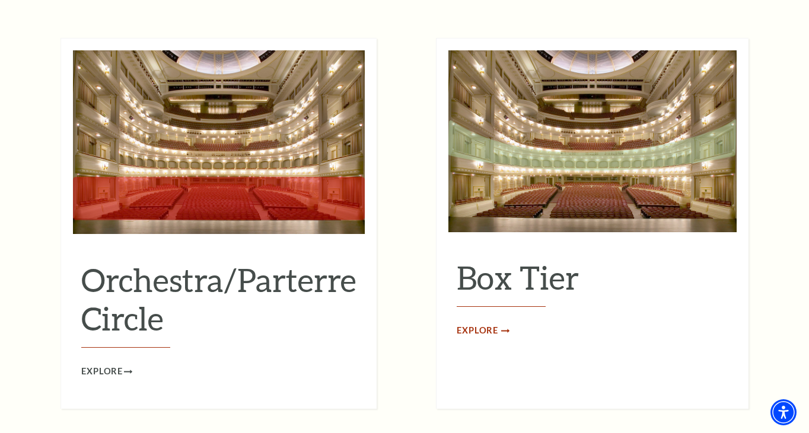
click at [488, 324] on span "Explore" at bounding box center [478, 331] width 42 height 15
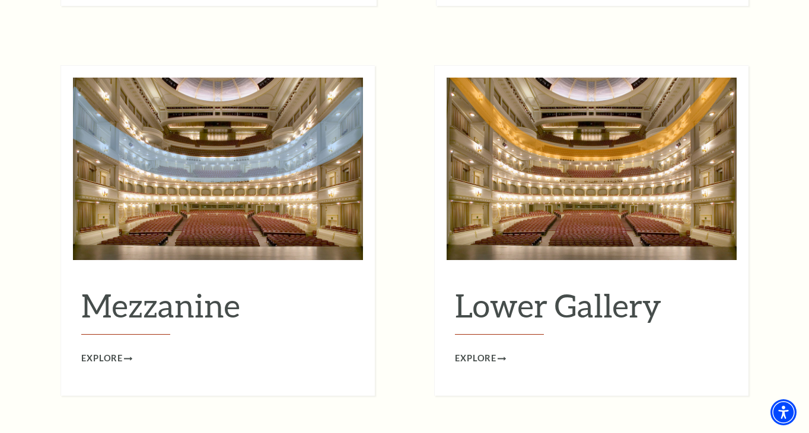
scroll to position [1451, 0]
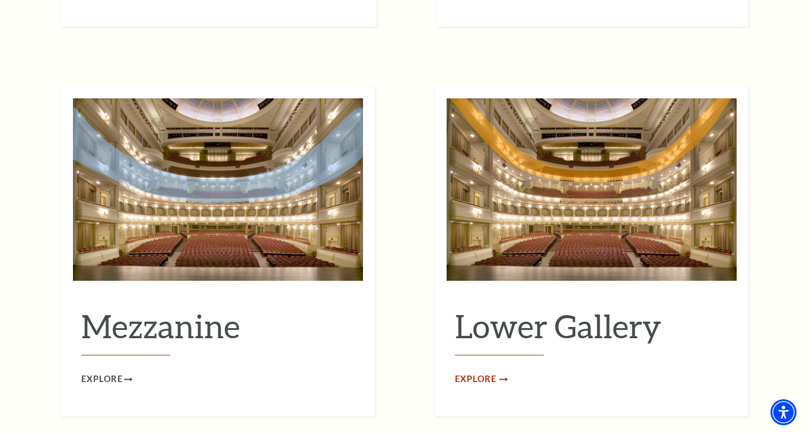
click at [476, 372] on span "Explore" at bounding box center [476, 379] width 42 height 15
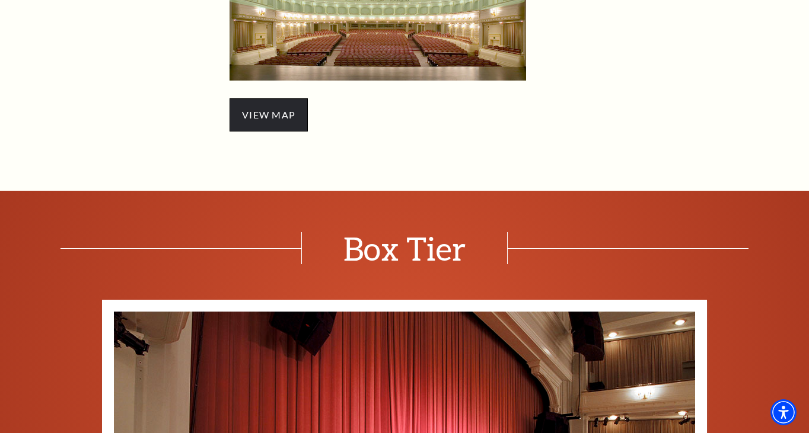
scroll to position [486, 0]
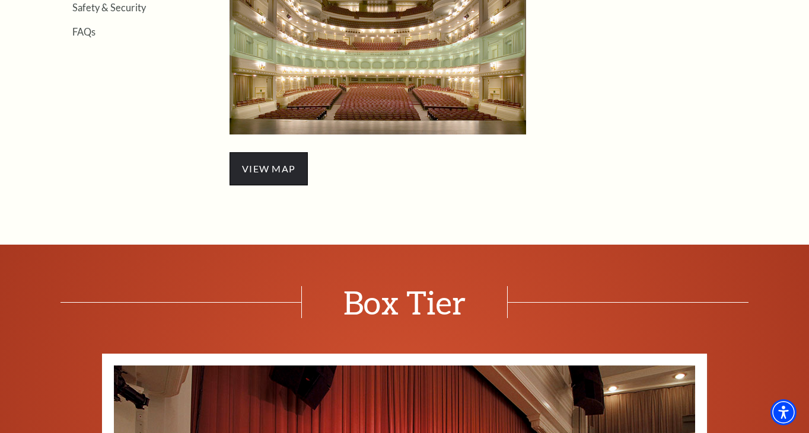
click at [280, 174] on span "view map" at bounding box center [268, 168] width 78 height 33
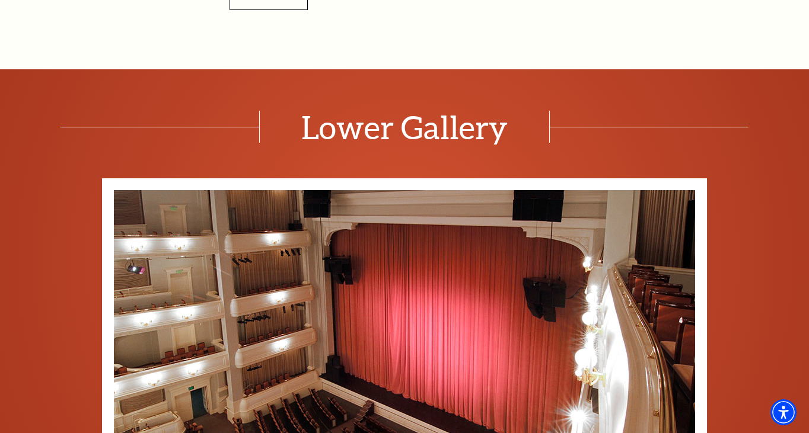
scroll to position [496, 0]
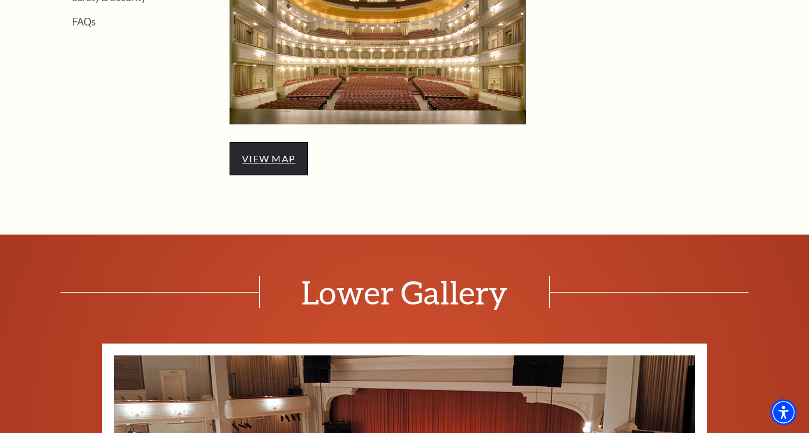
click at [289, 157] on link "view map" at bounding box center [268, 158] width 53 height 11
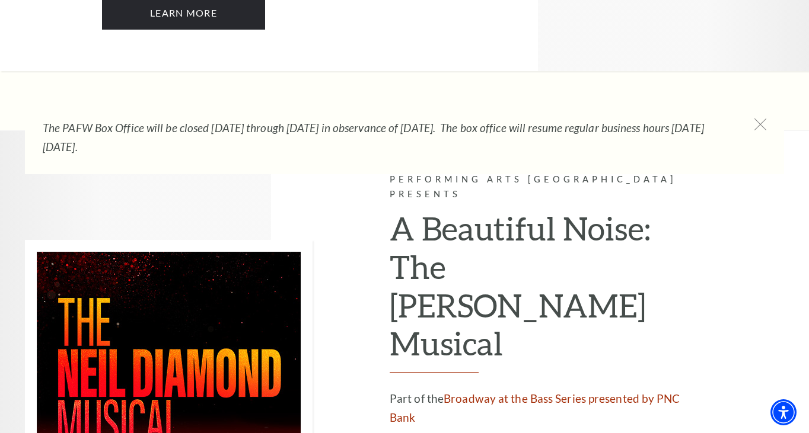
scroll to position [3111, 0]
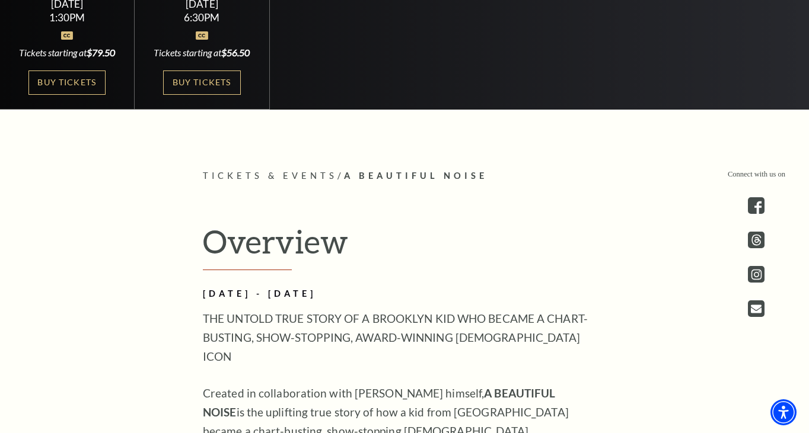
scroll to position [309, 0]
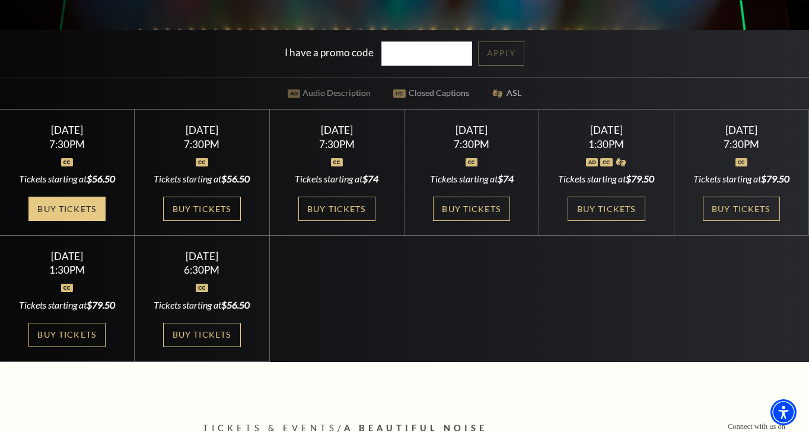
click at [74, 211] on link "Buy Tickets" at bounding box center [66, 209] width 77 height 24
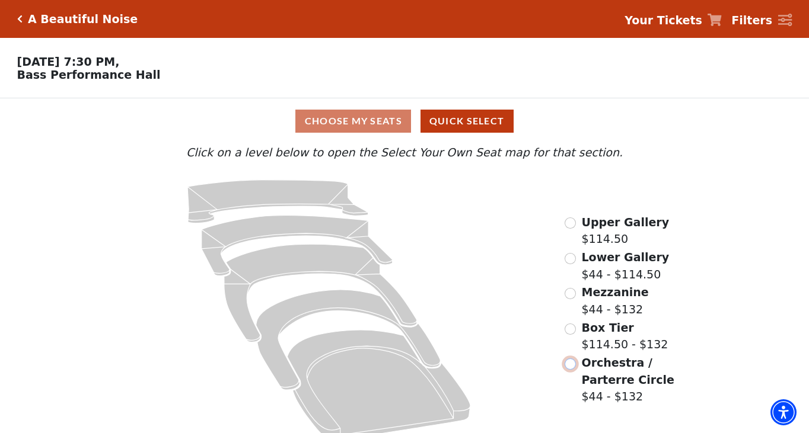
click at [570, 364] on input "Orchestra / Parterre Circle$44 - $132\a" at bounding box center [569, 364] width 11 height 11
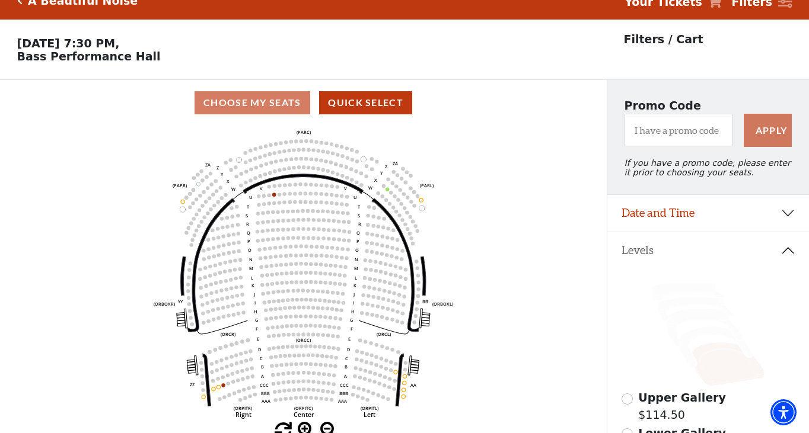
scroll to position [55, 0]
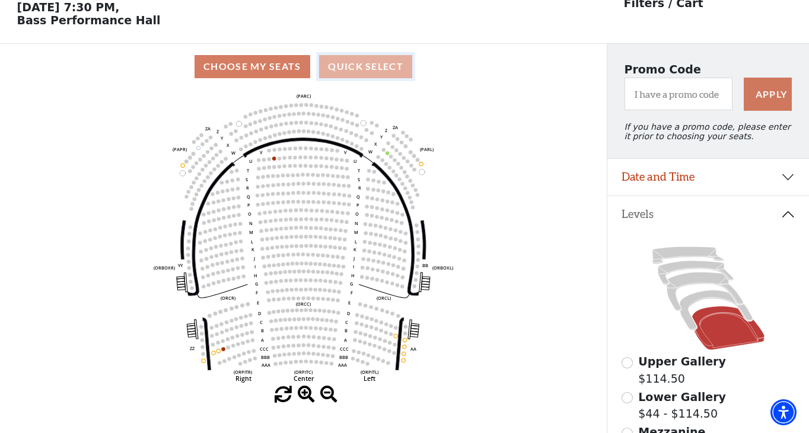
click at [367, 61] on button "Quick Select" at bounding box center [365, 66] width 93 height 23
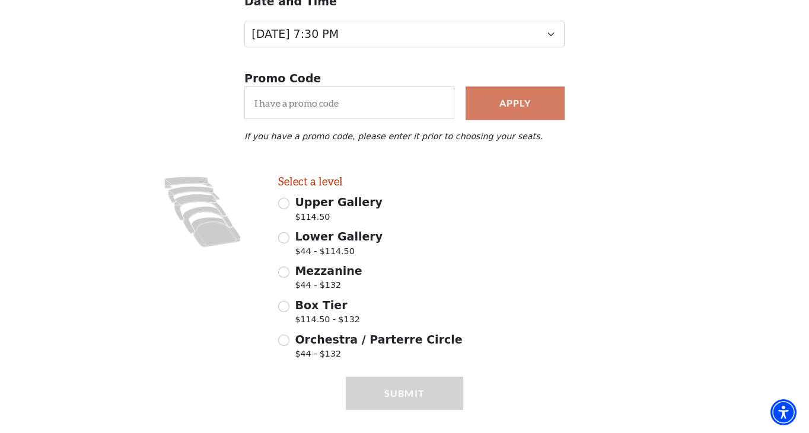
scroll to position [186, 0]
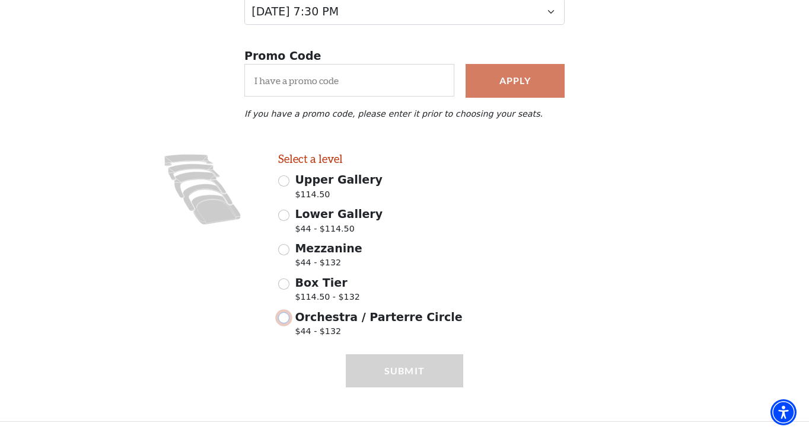
click at [286, 315] on input "Orchestra / Parterre Circle $44 - $132" at bounding box center [283, 317] width 11 height 11
radio input "true"
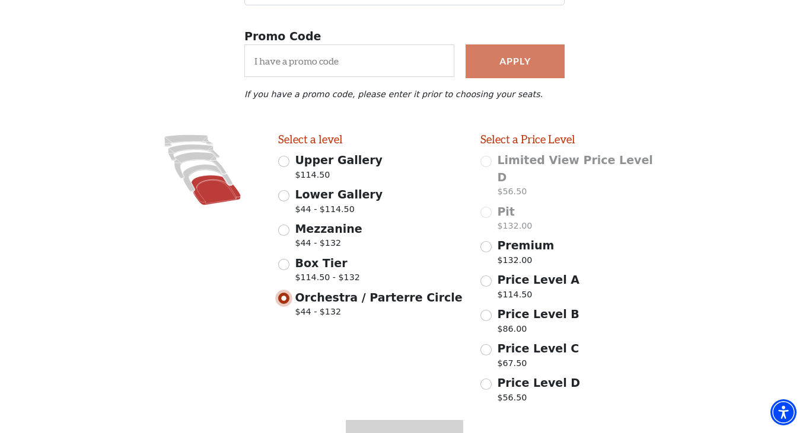
scroll to position [255, 0]
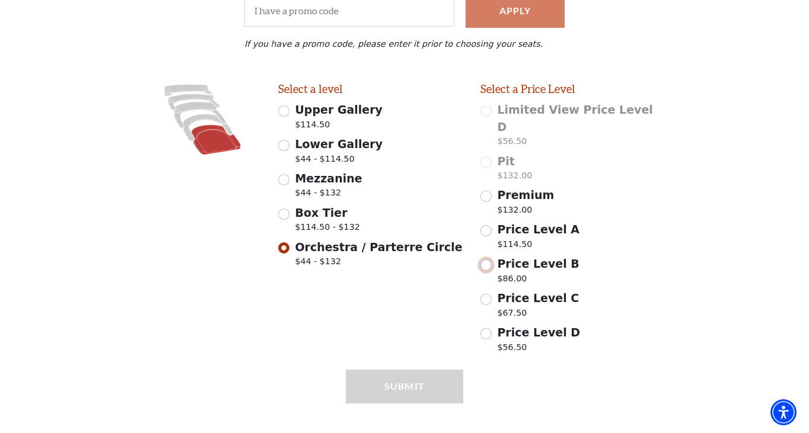
click at [489, 260] on input "Price Level B $86.00" at bounding box center [485, 265] width 11 height 11
radio input "true"
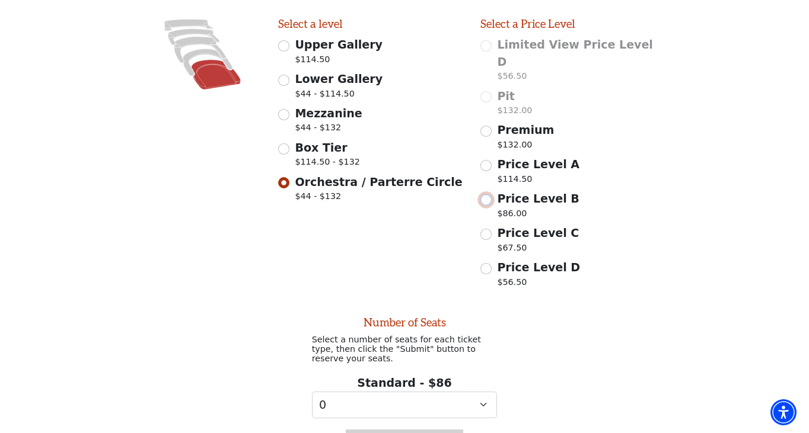
scroll to position [381, 0]
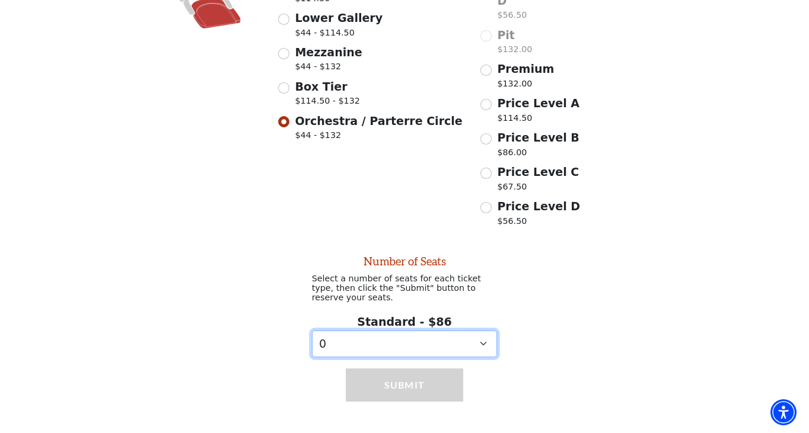
click at [483, 331] on select "0 1 2 3 4 5" at bounding box center [405, 344] width 186 height 27
select select "2"
click at [312, 331] on select "0 1 2 3 4 5" at bounding box center [405, 344] width 186 height 27
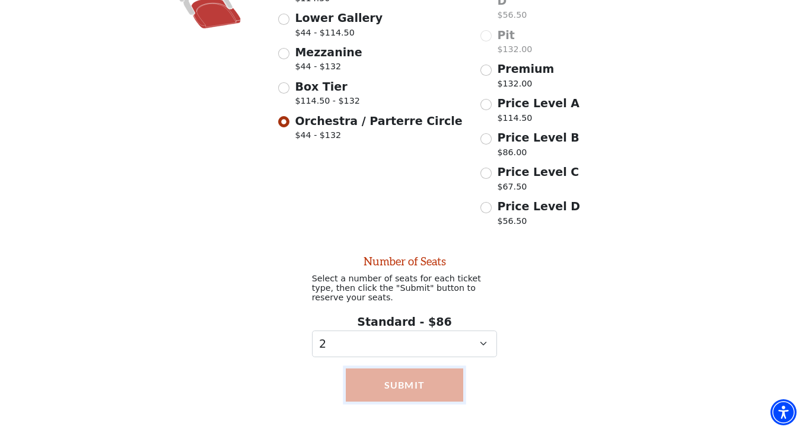
click at [435, 369] on button "Submit" at bounding box center [405, 385] width 118 height 33
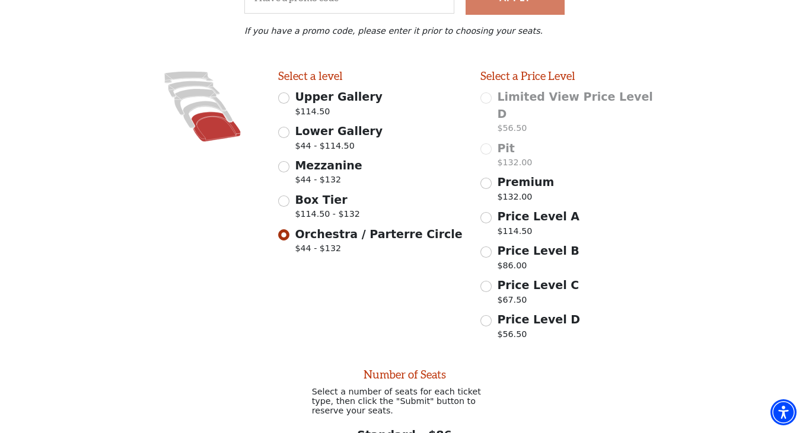
scroll to position [267, 0]
click at [487, 213] on input "Price Level A $114.50" at bounding box center [485, 218] width 11 height 11
radio input "true"
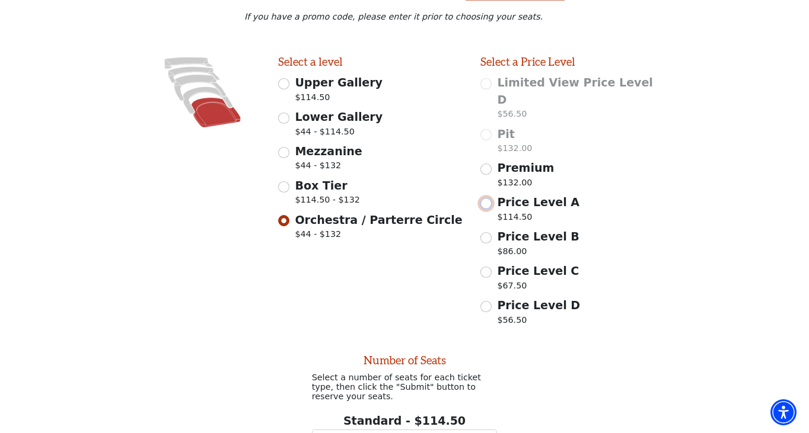
scroll to position [445, 0]
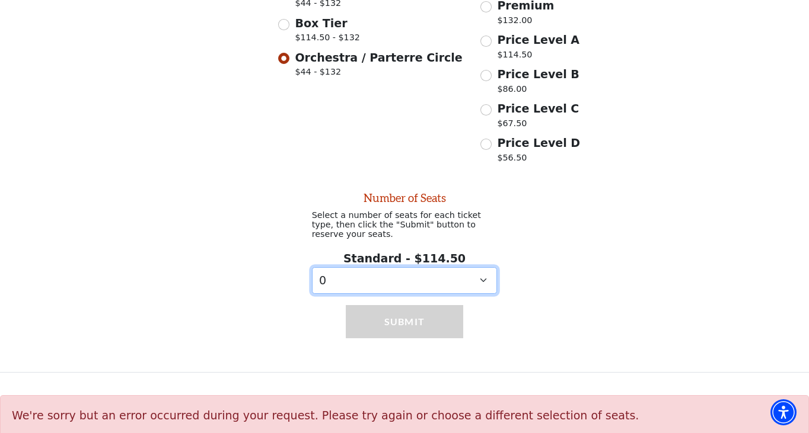
click at [479, 267] on select "0 1 2 3 4 5 6 7 8 9" at bounding box center [405, 280] width 186 height 27
select select "2"
click at [312, 267] on select "0 1 2 3 4 5 6 7 8 9" at bounding box center [405, 280] width 186 height 27
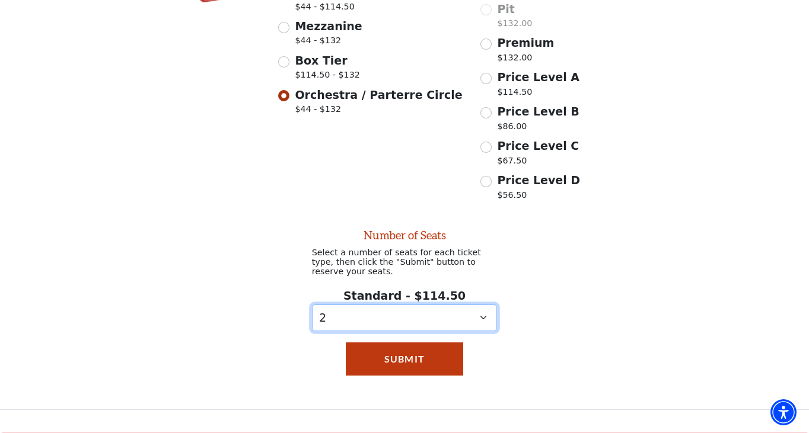
scroll to position [407, 0]
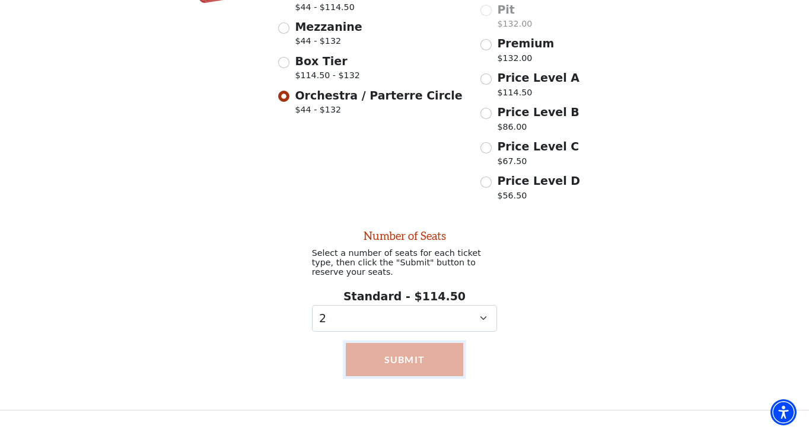
click at [416, 349] on button "Submit" at bounding box center [405, 359] width 118 height 33
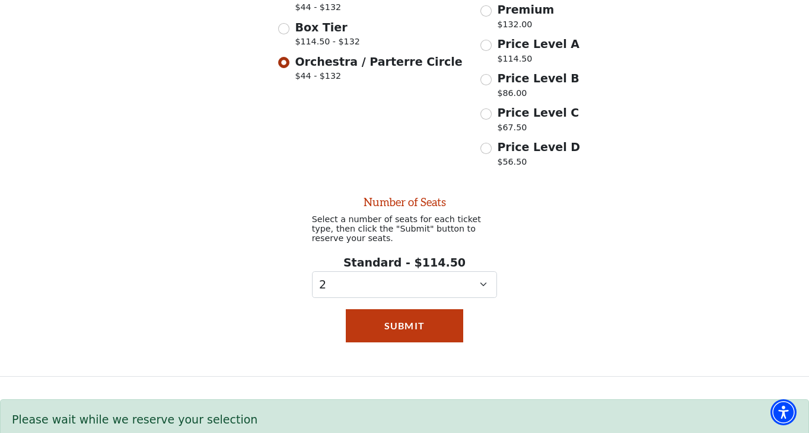
scroll to position [445, 0]
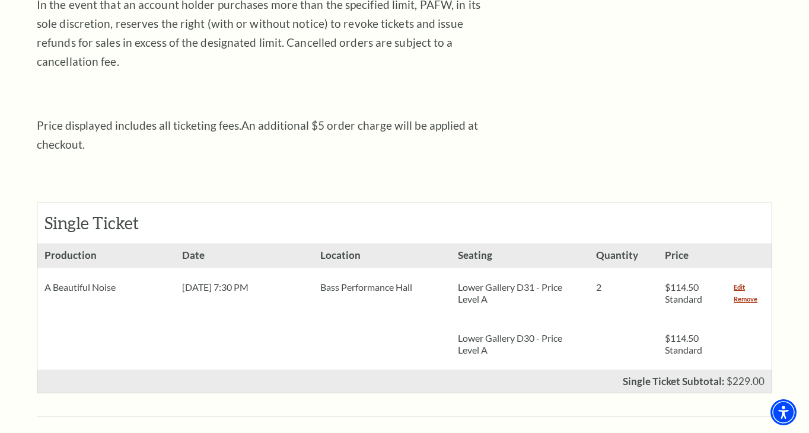
scroll to position [426, 0]
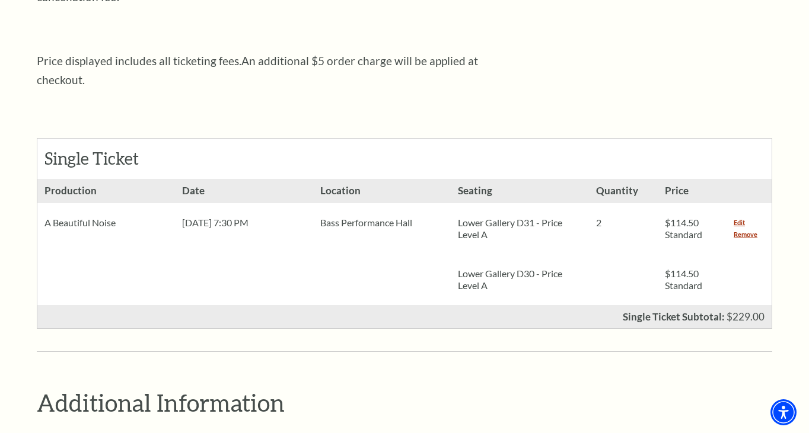
click at [627, 106] on div "Single Ticket Show Details Production A Beautiful Noise" at bounding box center [404, 221] width 735 height 263
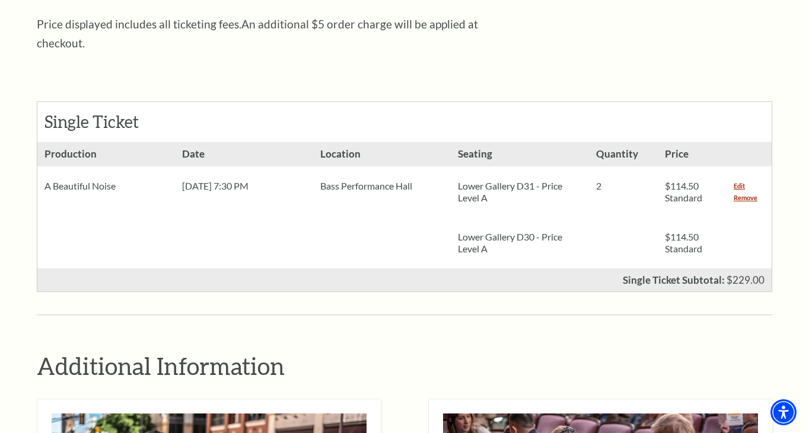
scroll to position [473, 0]
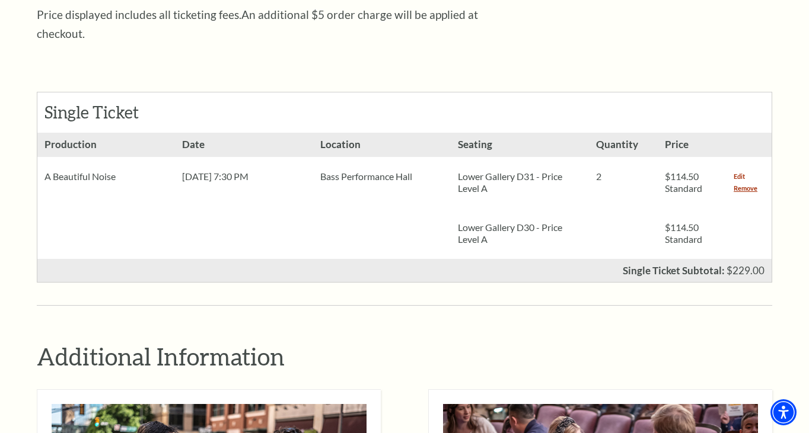
click at [739, 171] on link "Edit" at bounding box center [738, 177] width 11 height 12
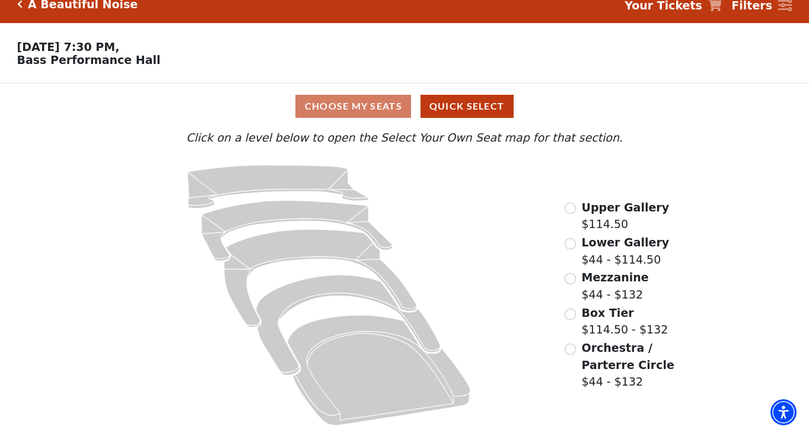
scroll to position [15, 0]
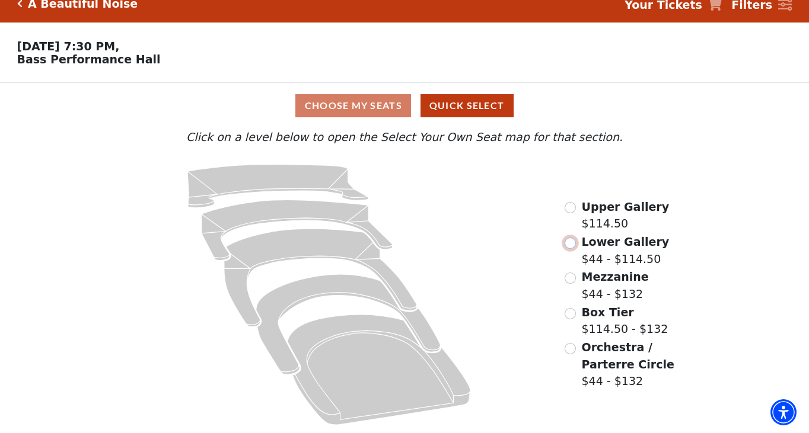
click at [571, 242] on input "Lower Gallery$44 - $114.50\a" at bounding box center [569, 243] width 11 height 11
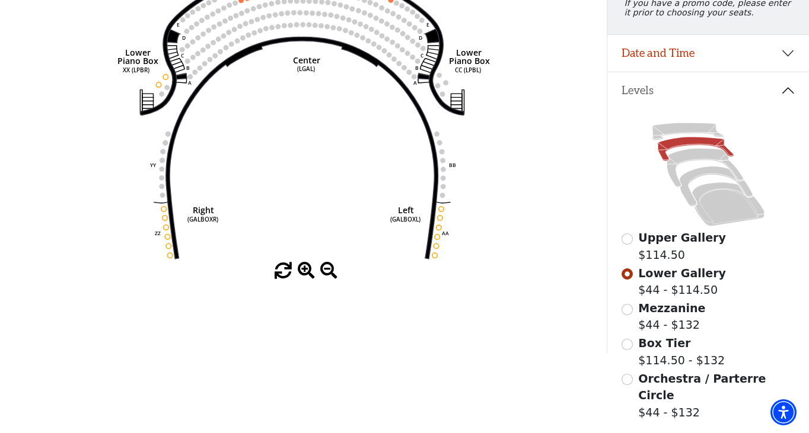
scroll to position [38, 0]
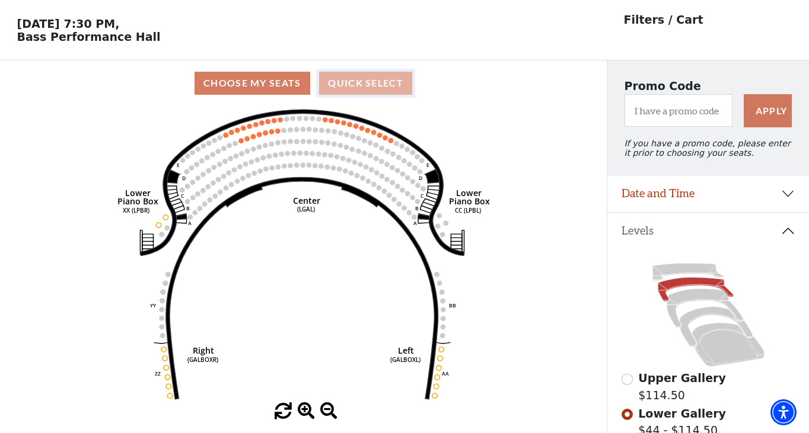
click at [378, 81] on button "Quick Select" at bounding box center [365, 83] width 93 height 23
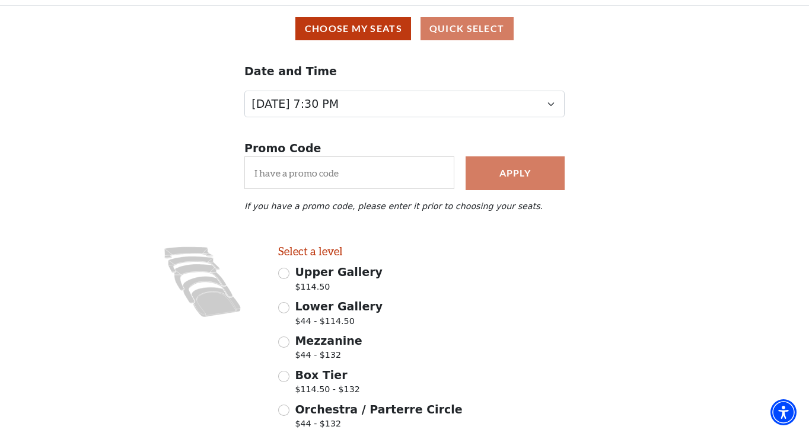
scroll to position [94, 0]
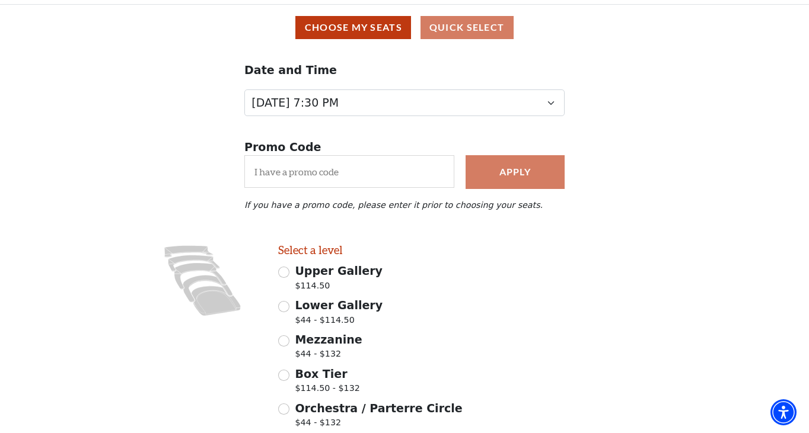
click at [471, 30] on div "Choose My Seats Quick Select" at bounding box center [404, 27] width 792 height 23
click at [463, 27] on div "Choose My Seats Quick Select" at bounding box center [404, 27] width 792 height 23
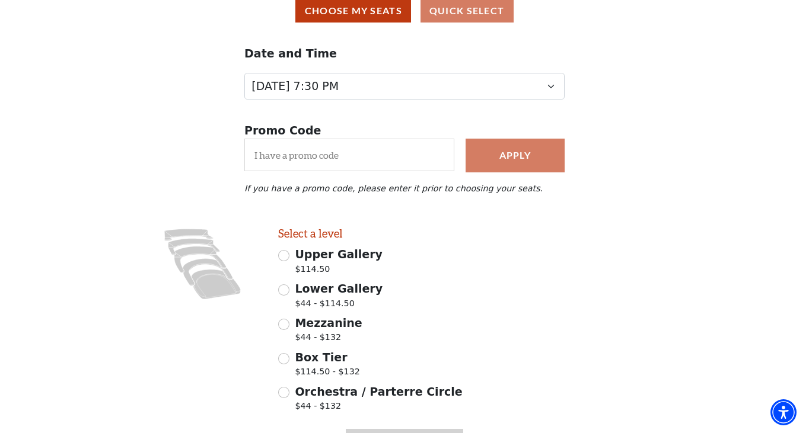
scroll to position [113, 0]
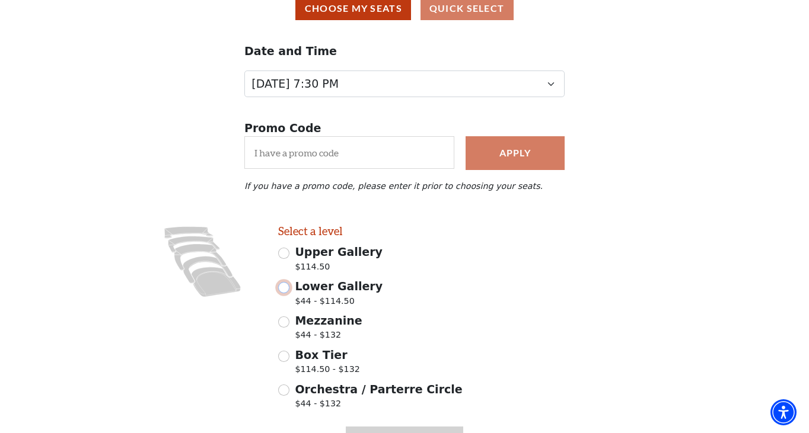
click at [283, 288] on input "Lower Gallery $44 - $114.50" at bounding box center [283, 287] width 11 height 11
radio input "true"
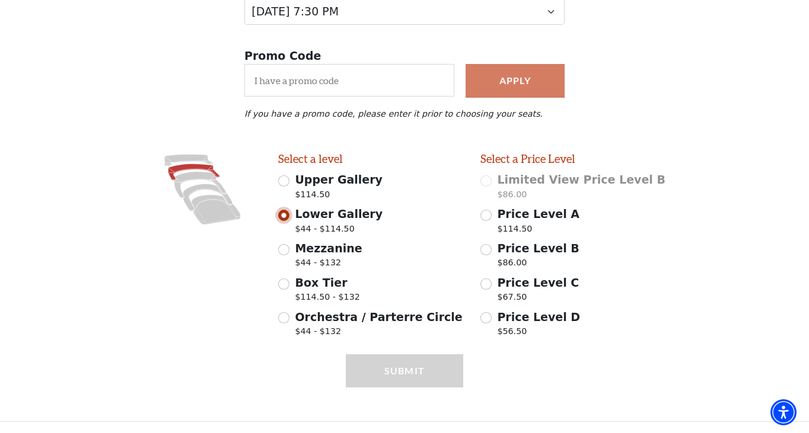
scroll to position [0, 0]
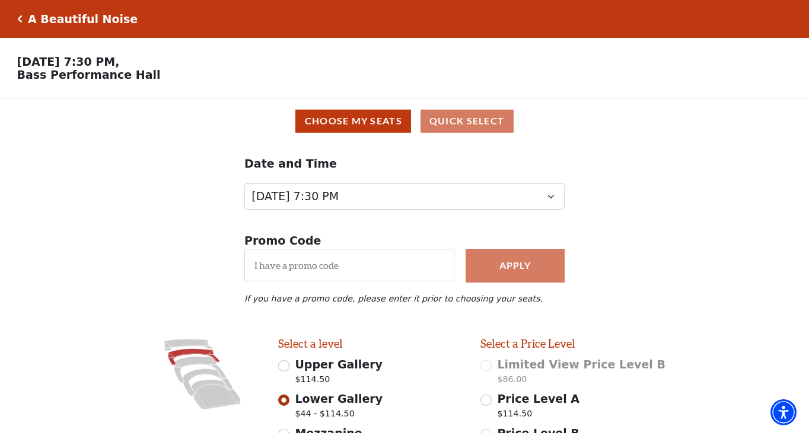
click at [464, 120] on div "Choose My Seats Quick Select" at bounding box center [404, 121] width 792 height 23
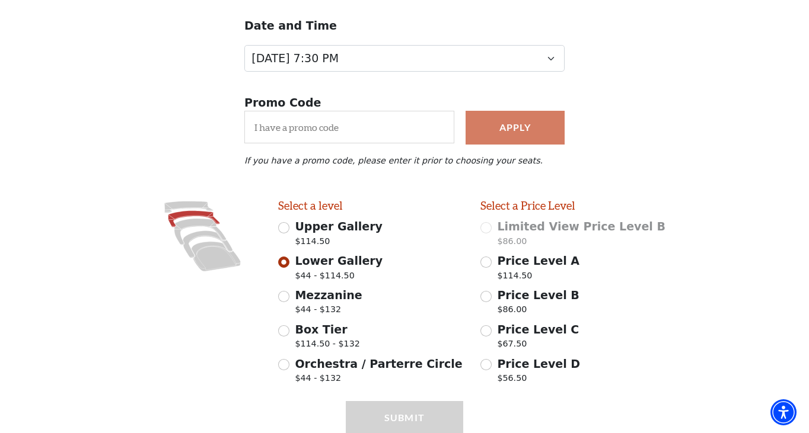
scroll to position [186, 0]
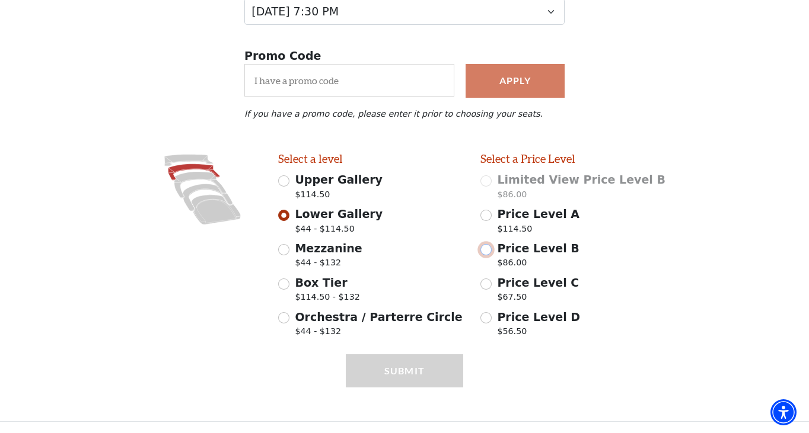
click at [486, 247] on input "Price Level B $86.00" at bounding box center [485, 249] width 11 height 11
radio input "true"
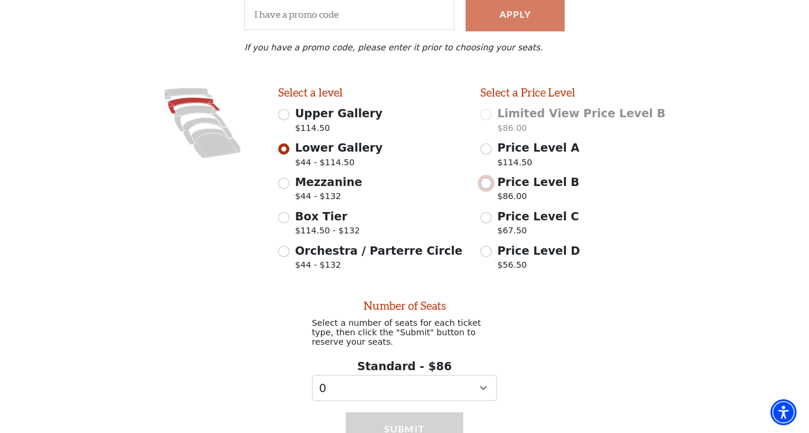
scroll to position [313, 0]
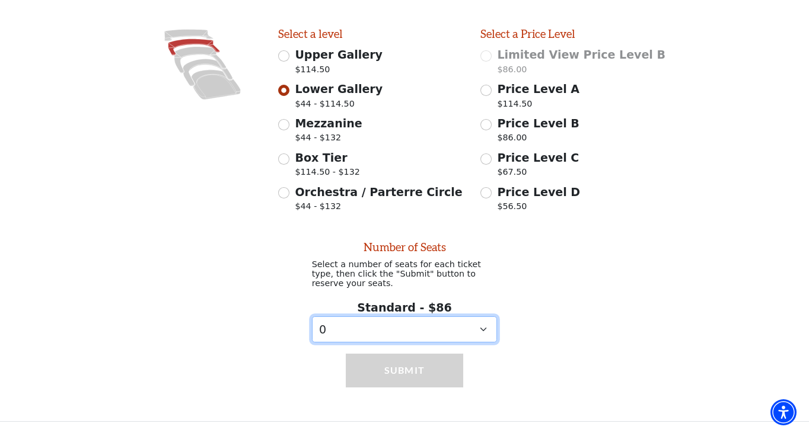
click at [483, 329] on select "0 1 2 3 4 5" at bounding box center [405, 330] width 186 height 27
select select "4"
click at [312, 317] on select "0 1 2 3 4 5" at bounding box center [405, 330] width 186 height 27
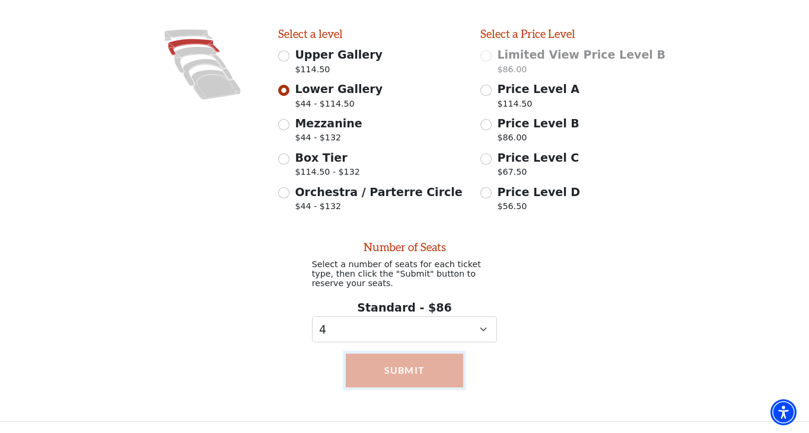
click at [391, 385] on button "Submit" at bounding box center [405, 370] width 118 height 33
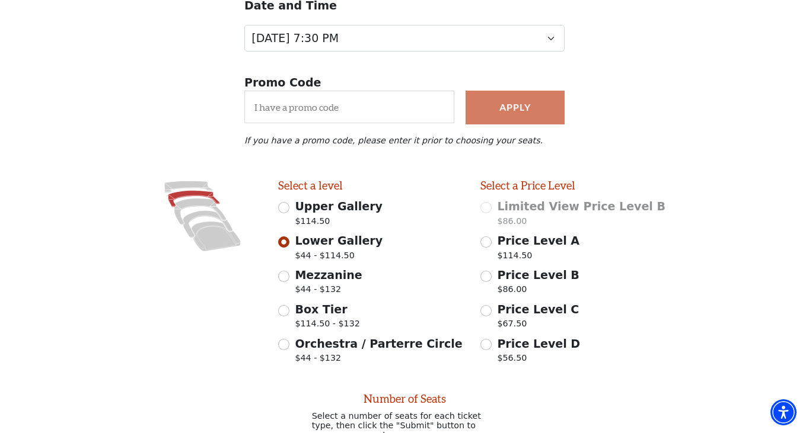
scroll to position [157, 0]
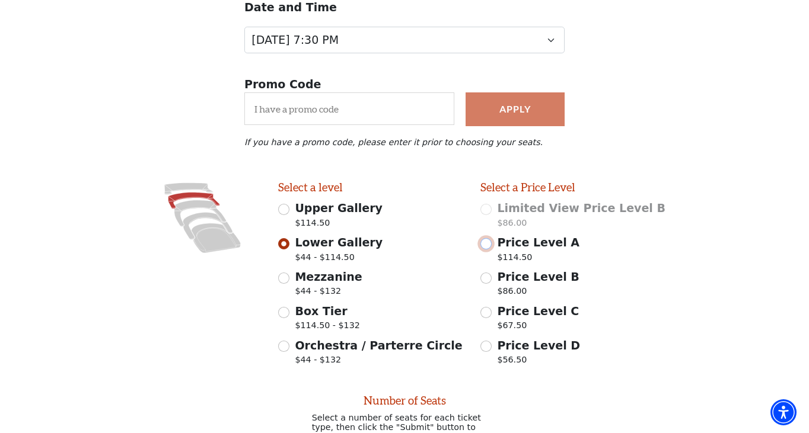
click at [488, 242] on input "Price Level A $114.50" at bounding box center [485, 243] width 11 height 11
radio input "true"
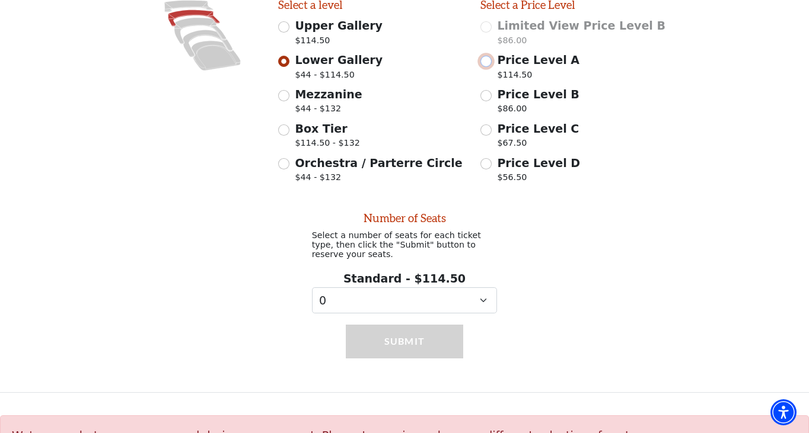
scroll to position [376, 0]
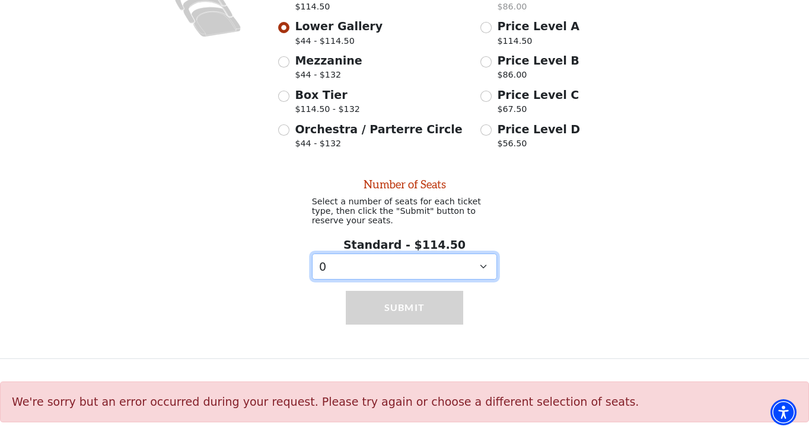
click at [484, 266] on select "0 1 2 3 4 5 6 7 8 9" at bounding box center [405, 267] width 186 height 27
select select "4"
click at [312, 254] on select "0 1 2 3 4 5 6 7 8 9" at bounding box center [405, 267] width 186 height 27
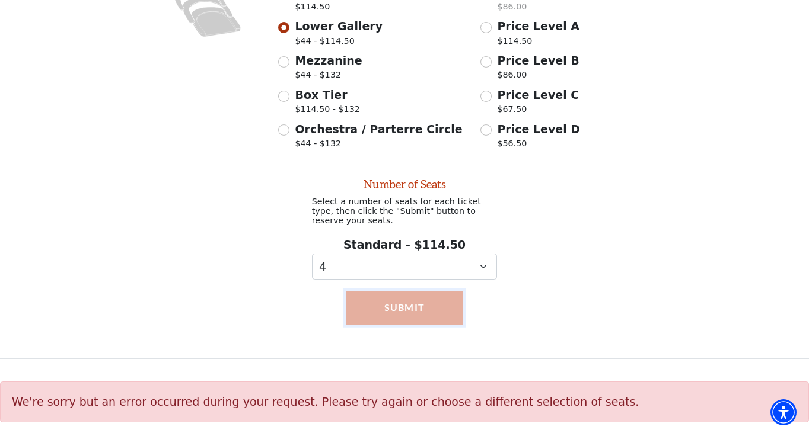
click at [432, 314] on button "Submit" at bounding box center [405, 307] width 118 height 33
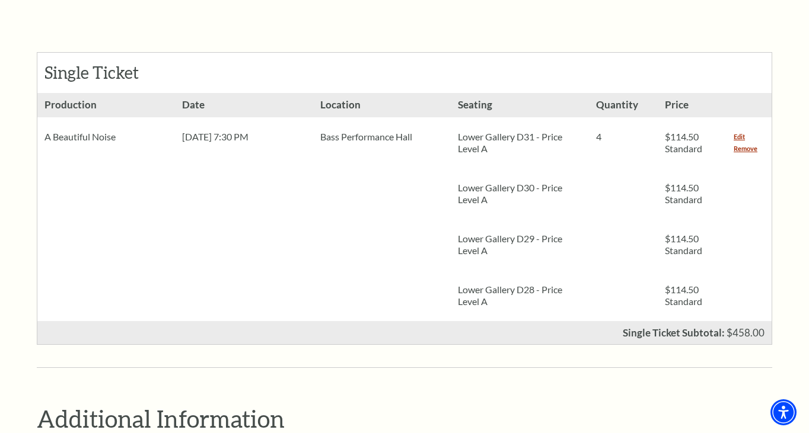
scroll to position [516, 0]
